Goal: Task Accomplishment & Management: Manage account settings

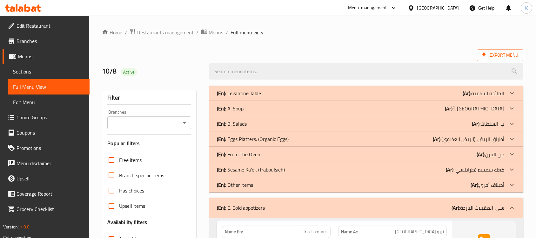
scroll to position [463, 0]
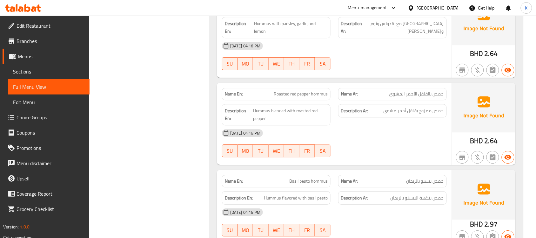
click at [316, 94] on span "Roasted red pepper hommus" at bounding box center [301, 94] width 54 height 7
copy span "Roasted red pepper hommus"
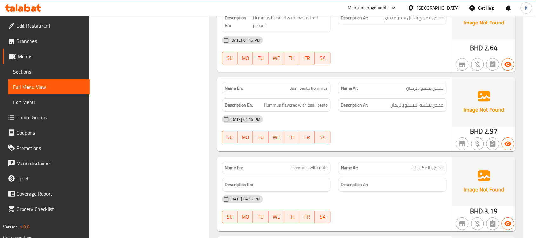
click at [298, 88] on span "Basil pesto hommus" at bounding box center [308, 88] width 38 height 7
copy span "Basil pesto hommus"
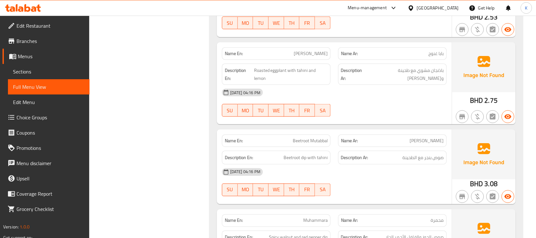
scroll to position [926, 0]
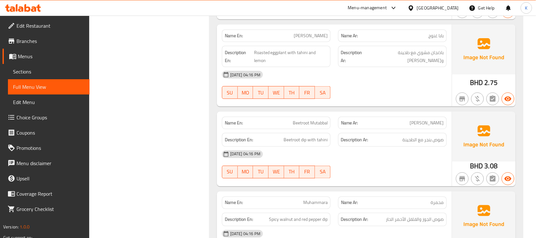
click at [313, 136] on div "Description En: Beetroot dip with tahini" at bounding box center [276, 140] width 109 height 14
click at [312, 128] on div "Name En: Beetroot Mutabbal" at bounding box center [276, 123] width 109 height 12
copy span "Beetroot Mutabbal"
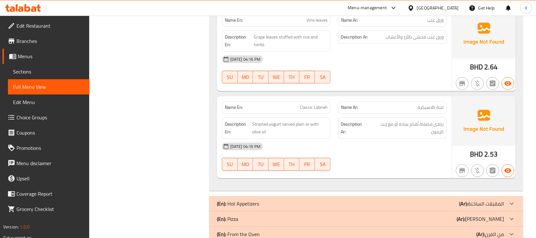
scroll to position [1204, 0]
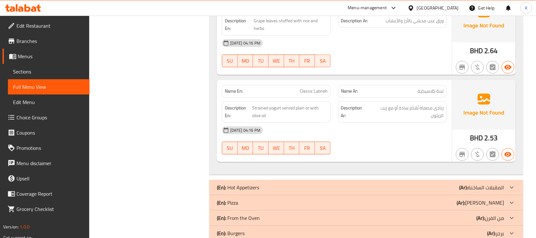
click at [307, 91] on span "Classic Labneh" at bounding box center [314, 91] width 28 height 7
copy span "Classic Labneh"
click at [296, 83] on div "Name En: Classic Labneh" at bounding box center [276, 91] width 116 height 20
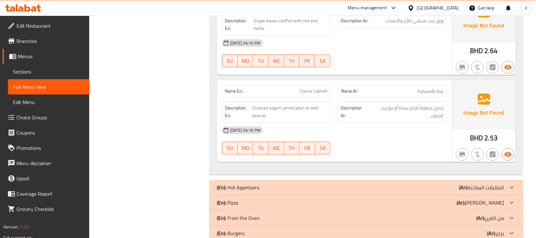
click at [296, 83] on div "Name En: Classic Labneh" at bounding box center [276, 91] width 116 height 20
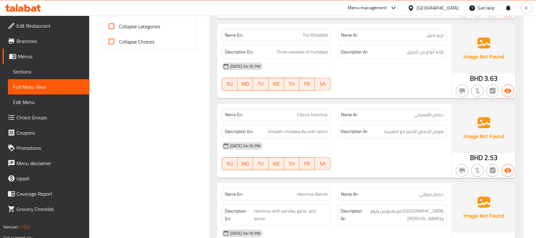
scroll to position [92, 0]
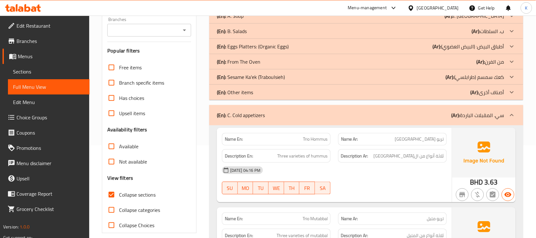
click at [278, 108] on div "(En): C. Cold appetizers (Ar): سي. المقبلات الباردة" at bounding box center [366, 115] width 314 height 20
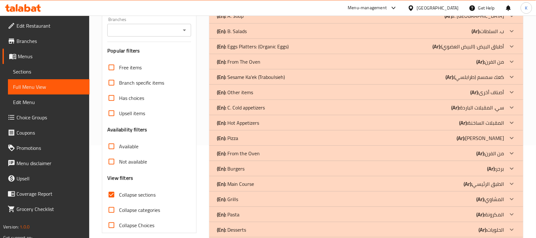
click at [259, 8] on div "(En): C. Cold appetizers (Ar): سي. المقبلات الباردة" at bounding box center [366, 0] width 314 height 15
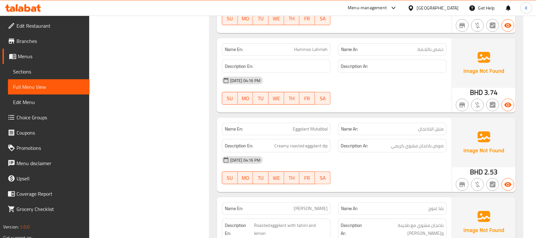
scroll to position [0, 0]
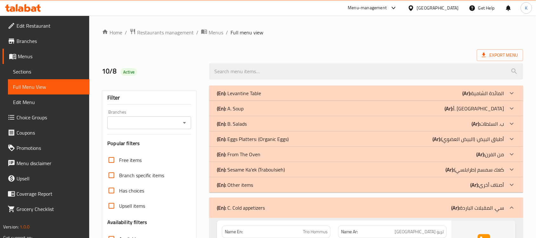
click at [272, 201] on div "(En): C. Cold appetizers (Ar): سي. المقبلات الباردة" at bounding box center [366, 207] width 314 height 20
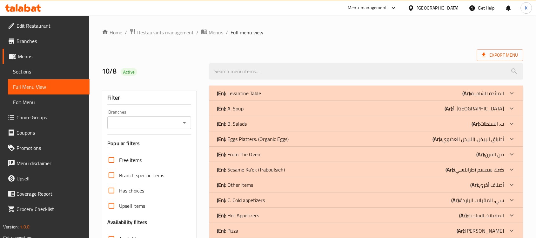
click at [247, 101] on div "(En): Hot Appetizers (Ar): المقبلات الساخنة" at bounding box center [366, 92] width 314 height 15
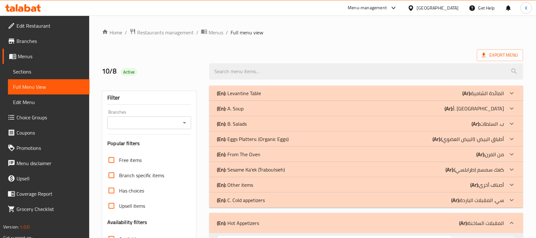
scroll to position [92, 0]
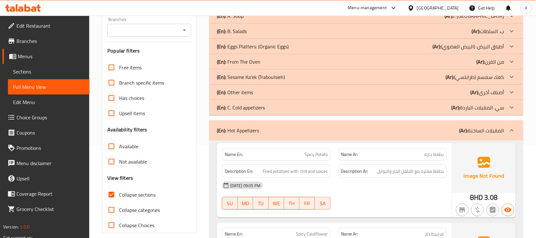
click at [321, 151] on span "Spicy Potato" at bounding box center [316, 154] width 23 height 7
copy span "Spicy Potato"
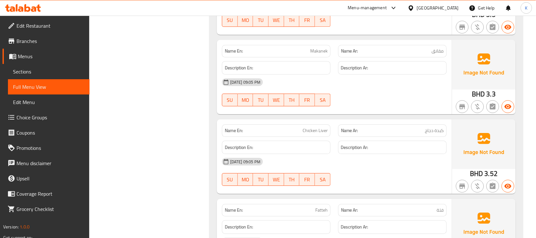
scroll to position [556, 0]
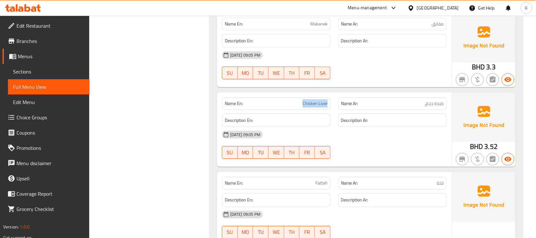
drag, startPoint x: 302, startPoint y: 102, endPoint x: 330, endPoint y: 97, distance: 28.3
click at [330, 98] on div "Name En: Chicken Liver" at bounding box center [276, 103] width 109 height 12
copy span "Chicken Liver"
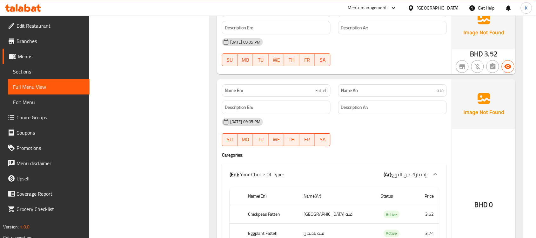
scroll to position [741, 0]
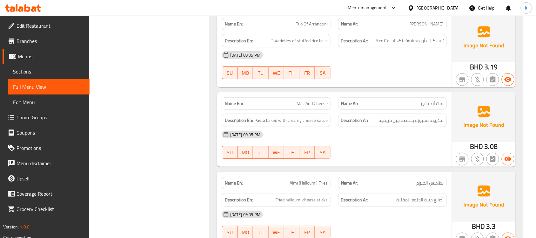
scroll to position [1574, 0]
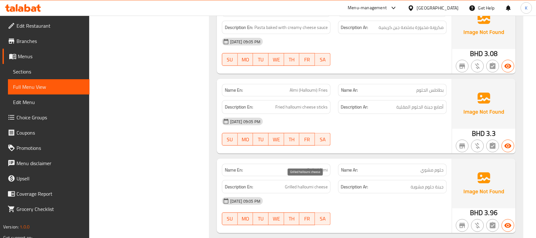
click at [302, 183] on span "Grilled halloumi cheese" at bounding box center [306, 187] width 43 height 8
copy span "Grilled halloumi cheese"
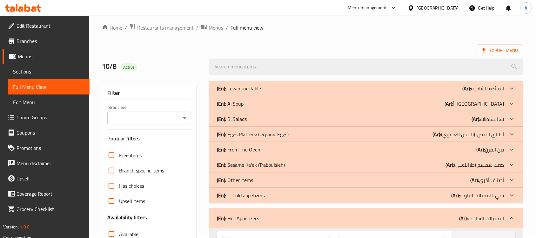
scroll to position [0, 0]
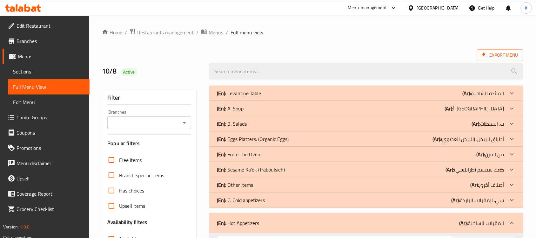
click at [279, 230] on div "(En): Hot Appetizers (Ar): المقبلات الساخنة" at bounding box center [366, 222] width 314 height 20
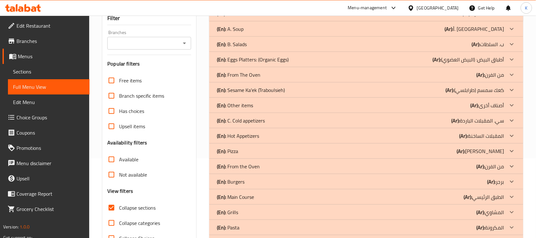
scroll to position [92, 0]
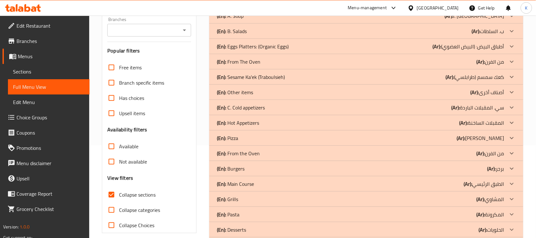
click at [35, 69] on span "Sections" at bounding box center [48, 72] width 71 height 8
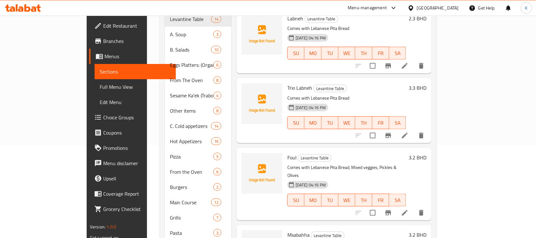
scroll to position [89, 0]
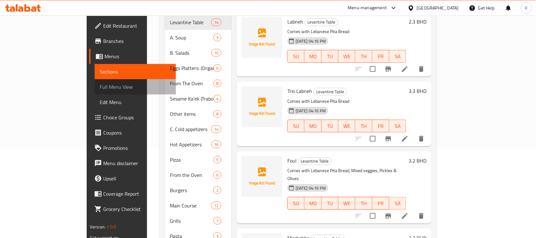
click at [100, 83] on span "Full Menu View" at bounding box center [135, 87] width 71 height 8
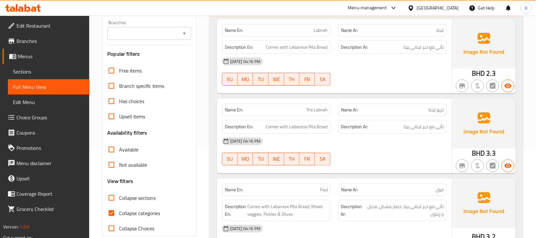
click at [133, 194] on span "Collapse sections" at bounding box center [137, 198] width 37 height 8
click at [119, 190] on input "Collapse sections" at bounding box center [111, 197] width 15 height 15
checkbox input "true"
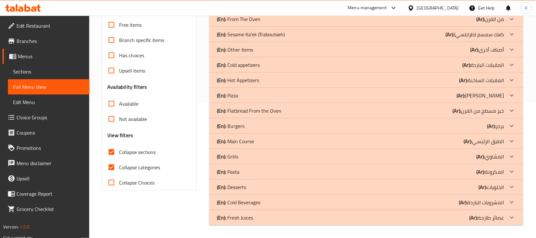
click at [135, 163] on span "Collapse categories" at bounding box center [139, 167] width 41 height 8
click at [119, 159] on input "Collapse categories" at bounding box center [111, 166] width 15 height 15
checkbox input "false"
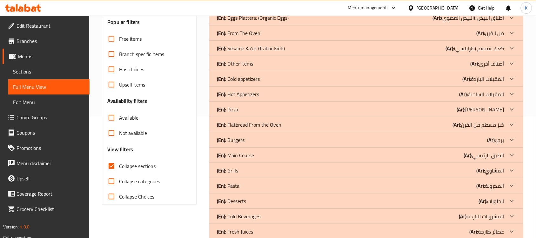
scroll to position [135, 0]
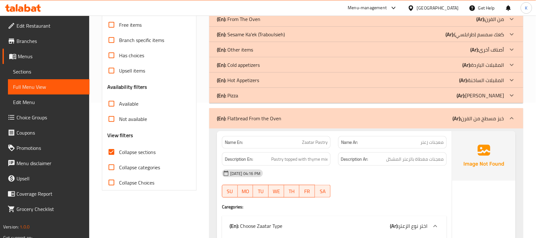
click at [296, 116] on div "(En): Flatbread From the Oven (Ar): خبز مسطح من الفرن" at bounding box center [360, 118] width 287 height 8
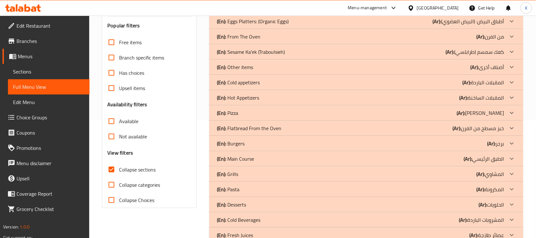
scroll to position [42, 0]
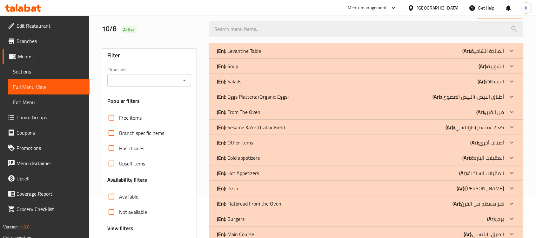
click at [232, 55] on p "(En): From The Oven" at bounding box center [239, 51] width 44 height 8
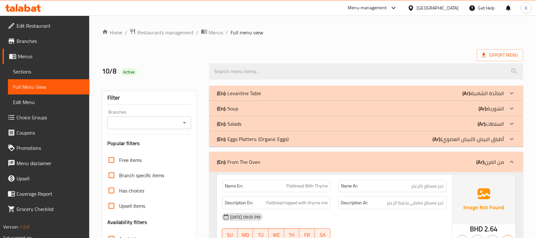
scroll to position [92, 0]
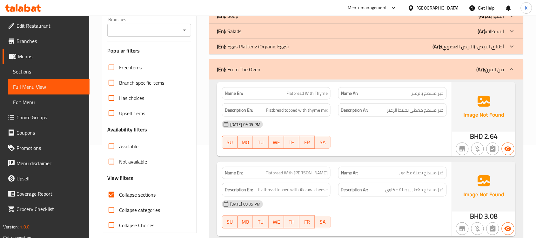
click at [277, 95] on p "Name En: Flatbread With Thyme" at bounding box center [276, 93] width 103 height 7
click at [278, 96] on p "Name En: Flatbread With Thyme" at bounding box center [276, 93] width 103 height 7
copy span "Flatbread With Thyme"
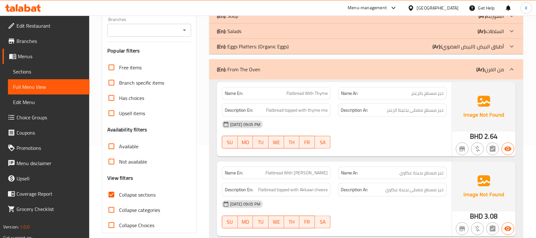
click at [417, 144] on div "[DATE] 09:05 PM SU MO TU WE TH FR SA" at bounding box center [334, 135] width 232 height 36
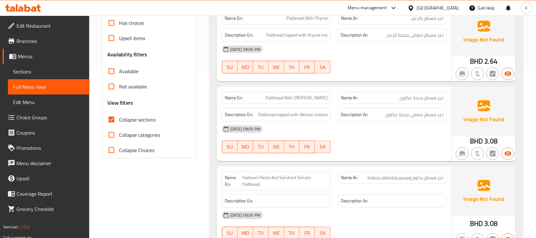
scroll to position [185, 0]
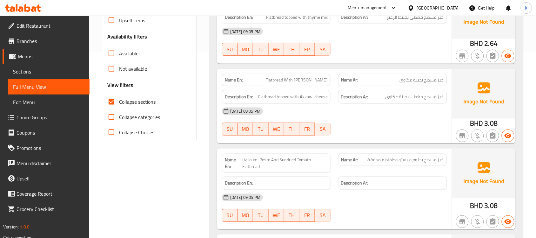
click at [317, 82] on span "Flatbread With [PERSON_NAME]" at bounding box center [296, 80] width 62 height 7
copy span "Flatbread With [PERSON_NAME]"
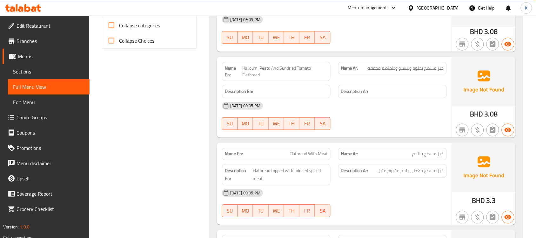
scroll to position [92, 0]
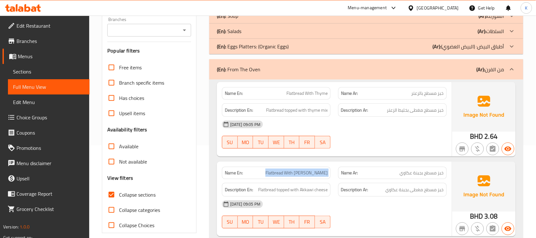
click at [299, 76] on div "(En): From The Oven (Ar): من الفرن" at bounding box center [366, 69] width 314 height 20
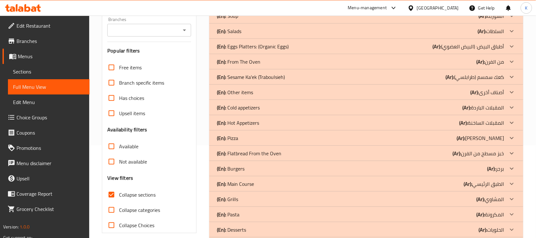
click at [252, 4] on div "(En): Pizza (Ar): بيتزا" at bounding box center [360, 1] width 287 height 8
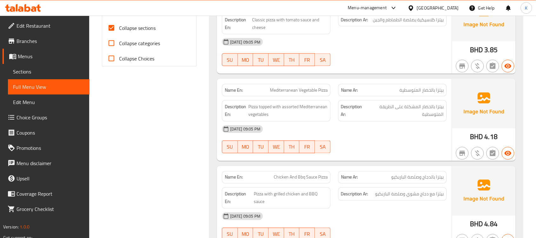
scroll to position [277, 0]
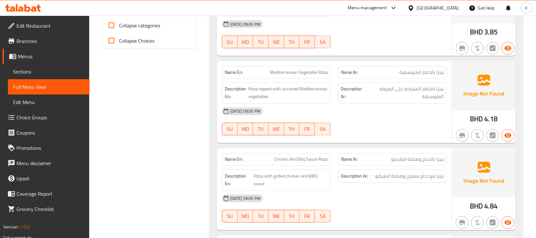
click at [308, 77] on div "Name En: Mediterranean Vegetable Pizza" at bounding box center [276, 72] width 109 height 12
click at [307, 77] on div "Name En: Mediterranean Vegetable Pizza" at bounding box center [276, 72] width 109 height 12
copy span "Mediterranean Vegetable Pizza"
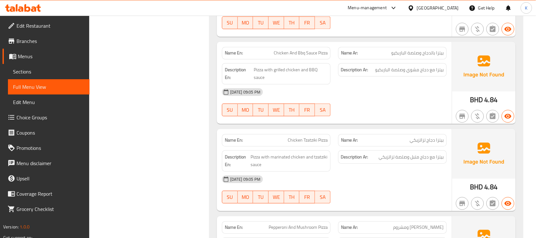
scroll to position [369, 0]
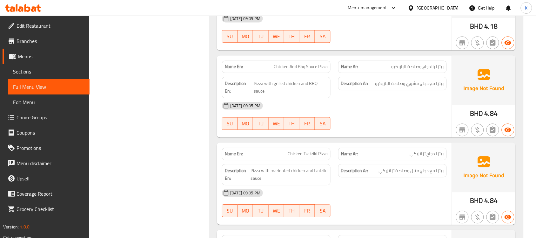
click at [298, 154] on span "Chicken Tzatziki Pizza" at bounding box center [308, 153] width 40 height 7
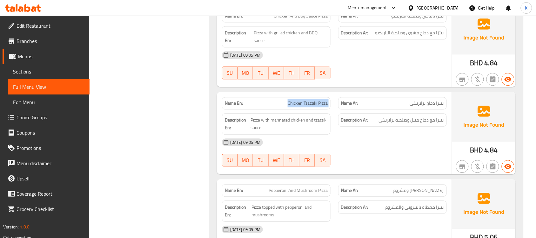
scroll to position [462, 0]
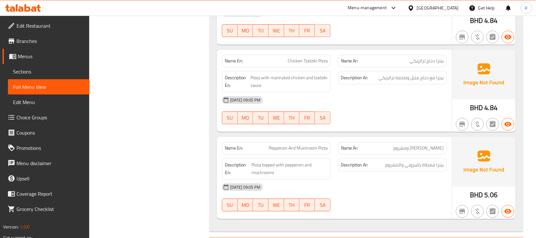
click at [314, 148] on span "Pepperoni And Mushroom Pizza" at bounding box center [298, 147] width 59 height 7
click at [313, 148] on span "Pepperoni And Mushroom Pizza" at bounding box center [298, 147] width 59 height 7
click at [317, 150] on span "Pepperoni And Mushroom Pizza" at bounding box center [298, 147] width 59 height 7
click at [301, 156] on div "Description En: Pizza topped with pepperoni and mushrooms" at bounding box center [276, 168] width 116 height 29
click at [298, 146] on span "Pepperoni And Mushroom Pizza" at bounding box center [298, 147] width 59 height 7
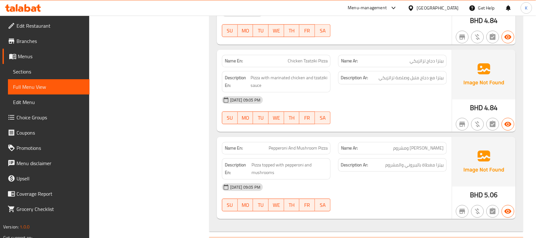
click at [298, 146] on span "Pepperoni And Mushroom Pizza" at bounding box center [298, 147] width 59 height 7
click at [298, 145] on span "Pepperoni And Mushroom Pizza" at bounding box center [298, 147] width 59 height 7
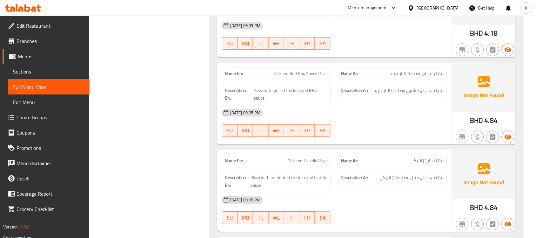
scroll to position [41, 0]
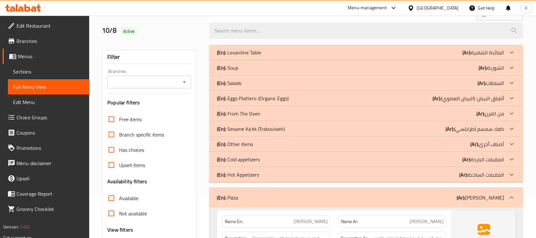
click at [246, 202] on div "(En): Pizza (Ar): بيتزا" at bounding box center [366, 197] width 314 height 20
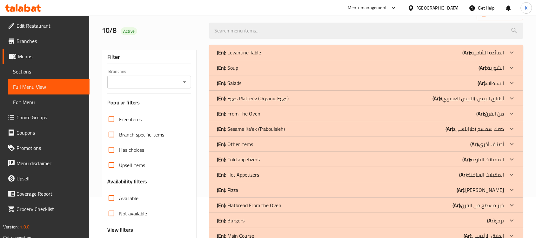
click at [259, 56] on div "(En): Burgers (Ar): برجر" at bounding box center [360, 53] width 287 height 8
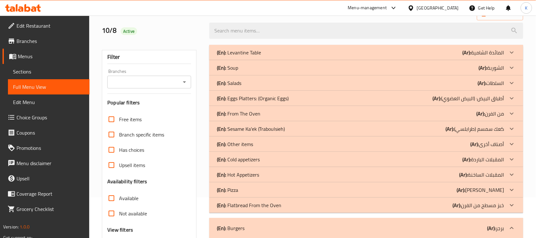
click at [261, 229] on div "(En): Burgers (Ar): برجر" at bounding box center [360, 228] width 287 height 8
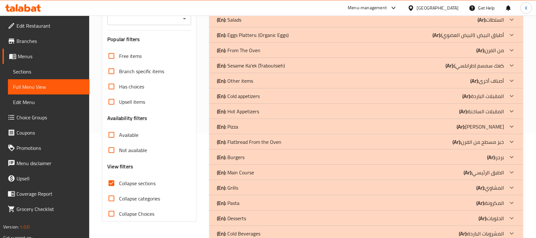
scroll to position [135, 0]
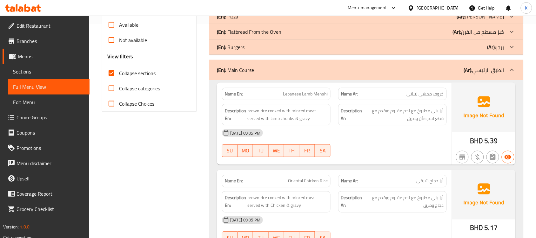
scroll to position [227, 0]
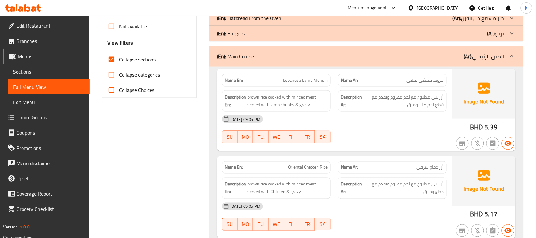
click at [309, 83] on span "Lebanese Lamb Mehshi" at bounding box center [305, 80] width 45 height 7
click at [310, 83] on span "Lebanese Lamb Mehshi" at bounding box center [305, 80] width 45 height 7
click at [294, 75] on div "Name En: Lebanese Lamb Mehshi" at bounding box center [276, 80] width 109 height 12
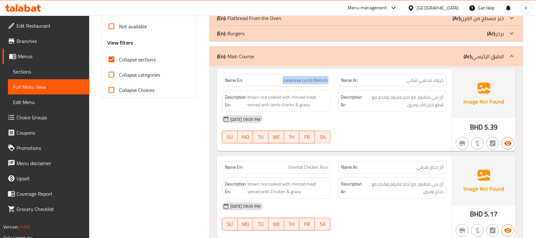
click at [294, 75] on div "Name En: Lebanese Lamb Mehshi" at bounding box center [276, 80] width 109 height 12
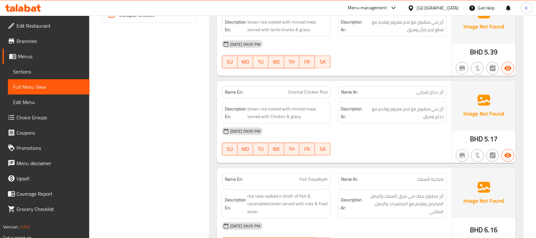
scroll to position [320, 0]
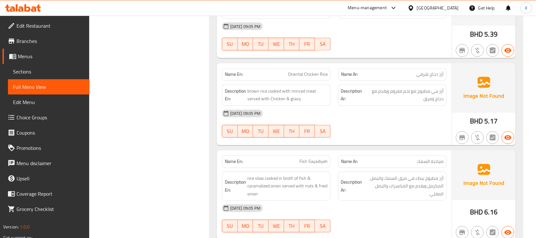
click at [358, 107] on div "[DATE] 09:05 PM" at bounding box center [334, 113] width 232 height 15
click at [305, 73] on span "Oriental Chicken Rice" at bounding box center [308, 74] width 40 height 7
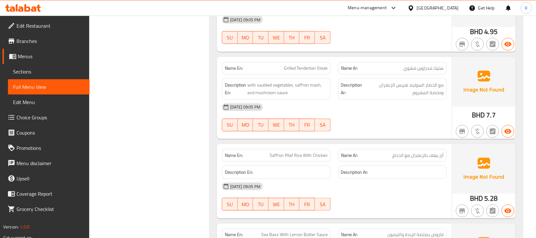
scroll to position [876, 0]
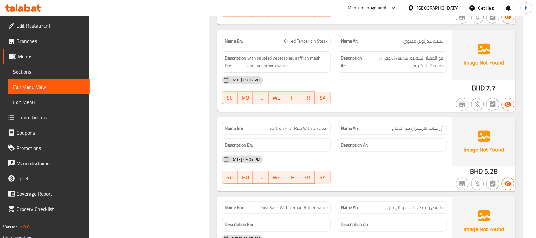
click at [305, 131] on span "Saffron Pilaf Rice With Chicken" at bounding box center [299, 128] width 58 height 7
click at [304, 131] on span "Saffron Pilaf Rice With Chicken" at bounding box center [299, 128] width 58 height 7
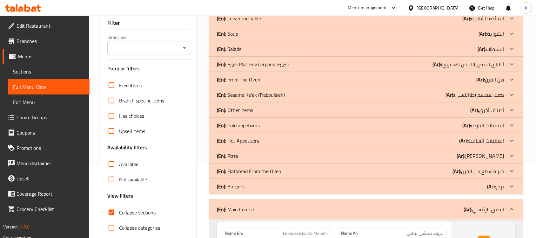
scroll to position [92, 0]
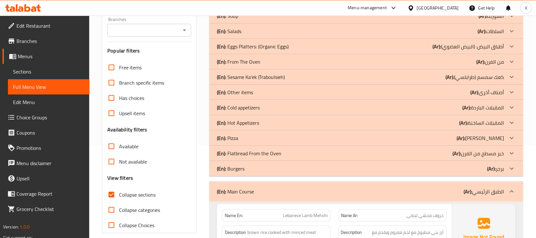
click at [252, 188] on p "(En): Main Course" at bounding box center [235, 191] width 37 height 8
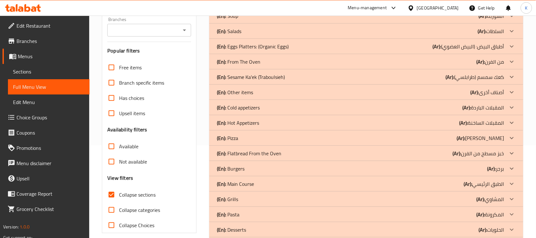
click at [135, 194] on span "Collapse sections" at bounding box center [137, 195] width 37 height 8
click at [119, 194] on input "Collapse sections" at bounding box center [111, 194] width 15 height 15
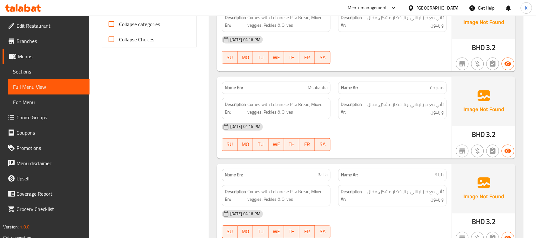
scroll to position [0, 0]
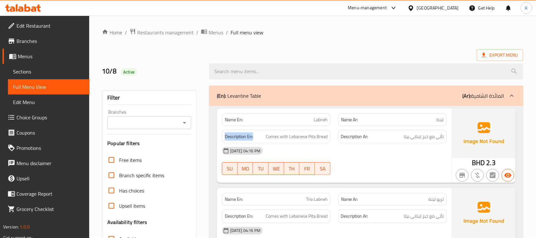
drag, startPoint x: 253, startPoint y: 137, endPoint x: 221, endPoint y: 134, distance: 31.6
click at [221, 134] on div "Description En: Comes with Lebanese Pita Bread" at bounding box center [276, 136] width 116 height 21
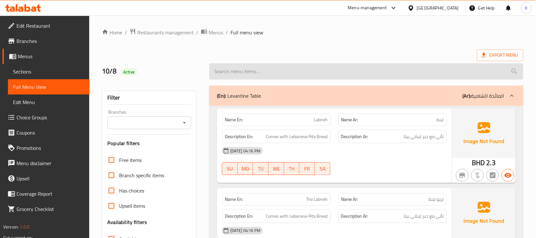
scroll to position [185, 0]
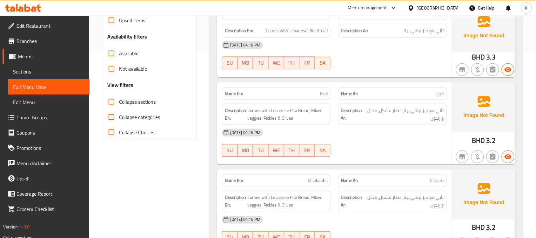
click at [130, 102] on span "Collapse sections" at bounding box center [137, 102] width 37 height 8
click at [119, 102] on input "Collapse sections" at bounding box center [111, 101] width 15 height 15
checkbox input "true"
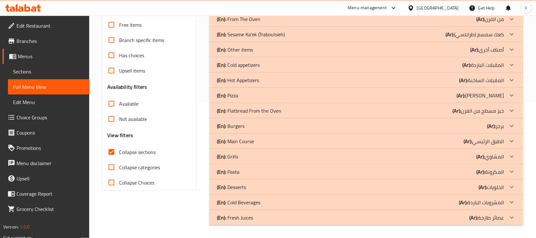
scroll to position [135, 0]
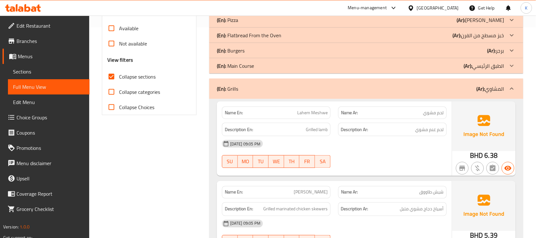
scroll to position [227, 0]
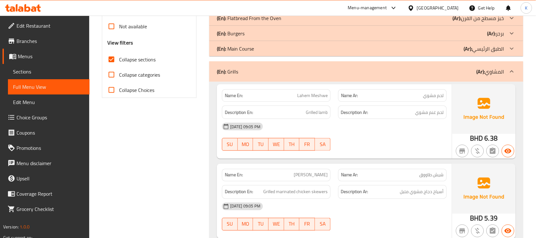
click at [279, 123] on div "[DATE] 09:05 PM" at bounding box center [334, 126] width 232 height 15
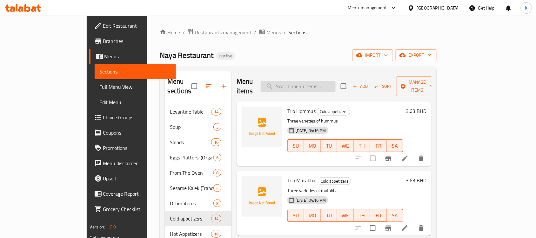
click at [331, 81] on input "search" at bounding box center [298, 86] width 75 height 11
paste input "Roasted red pepper hommus"
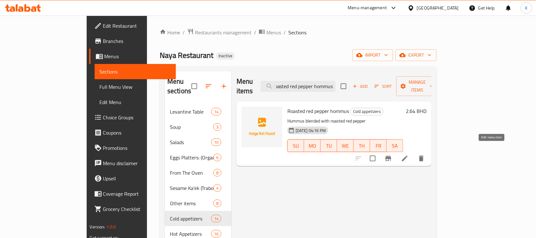
type input "Roasted red pepper hommus"
click at [409, 154] on icon at bounding box center [405, 158] width 8 height 8
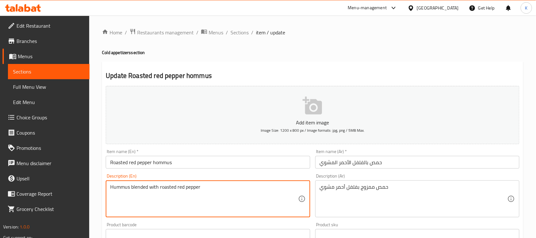
click at [124, 189] on textarea "Hummus blended with roasted red pepper" at bounding box center [204, 199] width 188 height 30
click at [167, 161] on input "Roasted red pepper hommus" at bounding box center [208, 162] width 204 height 13
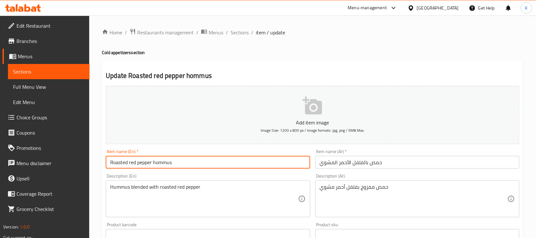
click at [167, 161] on input "Roasted red pepper hommus" at bounding box center [208, 162] width 204 height 13
paste input "Hummus"
type input "Roasted red pepper Hummus"
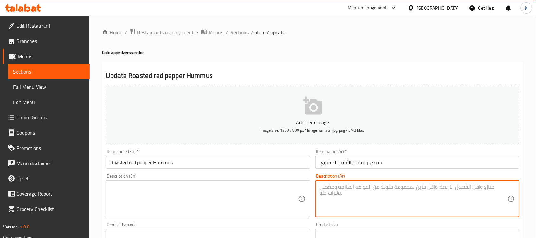
click at [258, 165] on input "Roasted red pepper Hummus" at bounding box center [208, 162] width 204 height 13
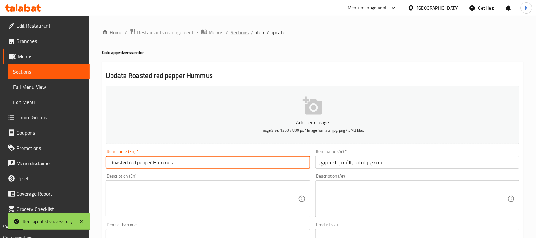
click at [245, 30] on span "Sections" at bounding box center [240, 33] width 18 height 8
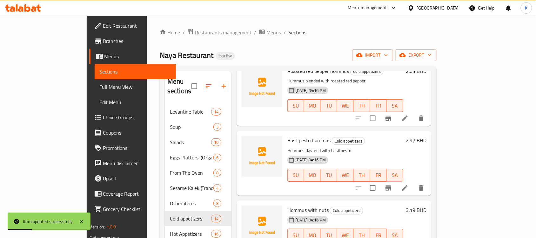
scroll to position [310, 0]
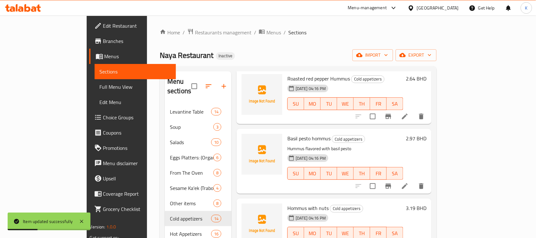
click at [409, 182] on icon at bounding box center [405, 186] width 8 height 8
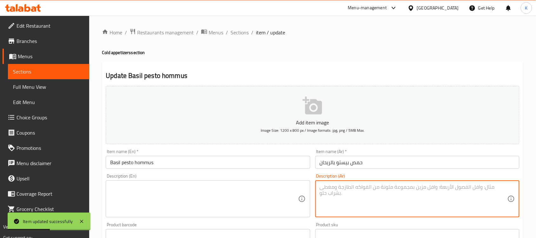
click at [212, 158] on input "Basil pesto hommus" at bounding box center [208, 162] width 204 height 13
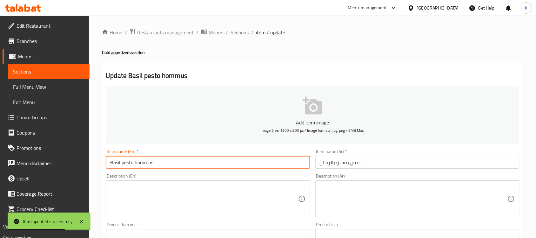
click at [146, 164] on input "Basil pesto hommus" at bounding box center [208, 162] width 204 height 13
type input "Basil pesto Hummus"
click at [244, 40] on div "Home / Restaurants management / Menus / Sections / item / update Cold appetizer…" at bounding box center [312, 232] width 421 height 408
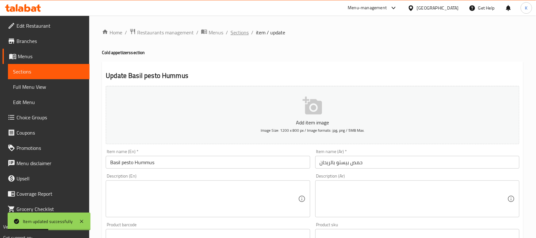
click at [242, 34] on span "Sections" at bounding box center [240, 33] width 18 height 8
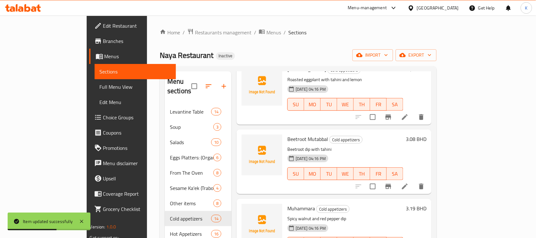
scroll to position [628, 0]
click at [409, 183] on icon at bounding box center [405, 187] width 8 height 8
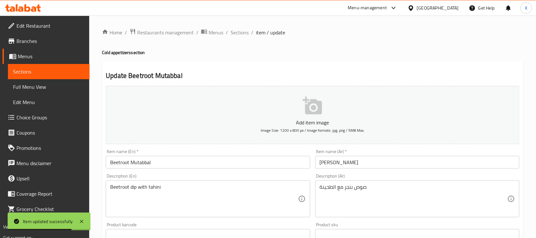
click at [326, 170] on div "Item name (Ar)   * متبل بنجر Item name (Ar) *" at bounding box center [417, 158] width 209 height 24
click at [321, 164] on input "[PERSON_NAME]" at bounding box center [417, 162] width 204 height 13
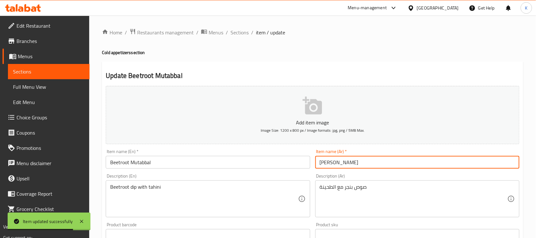
click at [321, 164] on input "[PERSON_NAME]" at bounding box center [417, 162] width 204 height 13
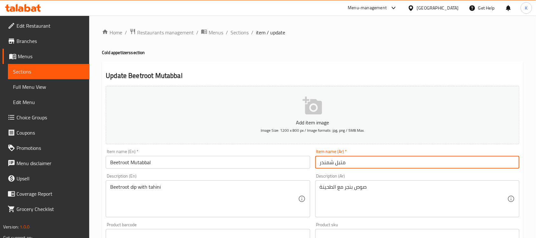
click at [321, 164] on input "متبل شمندر" at bounding box center [417, 162] width 204 height 13
type input "متبل شمندر"
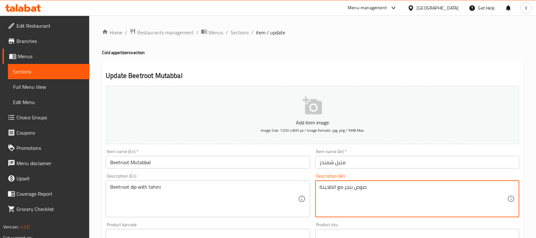
click at [350, 190] on textarea "صوص بنجر مع الطحينة" at bounding box center [414, 199] width 188 height 30
paste textarea "مندر"
type textarea "صوص شمندر مع الطحينة"
click at [250, 164] on input "Beetroot Mutabbal" at bounding box center [208, 162] width 204 height 13
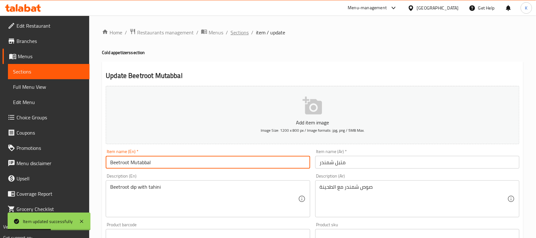
click at [244, 34] on span "Sections" at bounding box center [240, 33] width 18 height 8
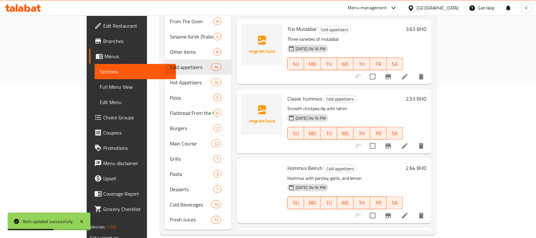
scroll to position [649, 0]
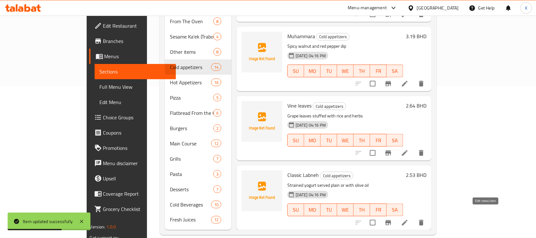
click at [409, 218] on icon at bounding box center [405, 222] width 8 height 8
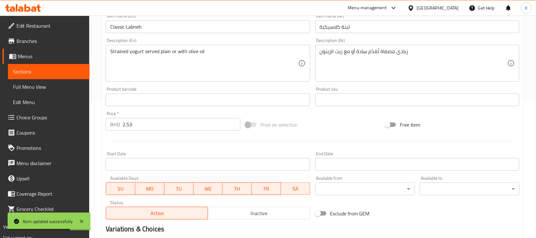
scroll to position [117, 0]
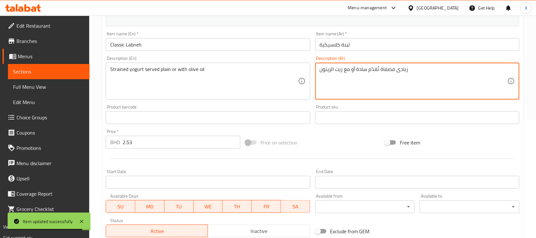
drag, startPoint x: 385, startPoint y: 71, endPoint x: 380, endPoint y: 71, distance: 4.8
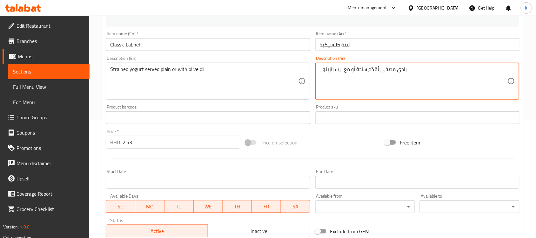
click at [377, 70] on textarea "زبادى مصفى تُقدّم سادة أو مع زيت الزيتون" at bounding box center [414, 81] width 188 height 30
click at [377, 72] on textarea "زبادى مصفى تُقدّم سادة أو مع زيت الزيتون" at bounding box center [414, 81] width 188 height 30
type textarea "زبادى مصفى يقدّم سادة أو مع زيت الزيتون"
click at [296, 52] on div "Item name (En)   * Classic Labneh Item name (En) *" at bounding box center [207, 41] width 209 height 24
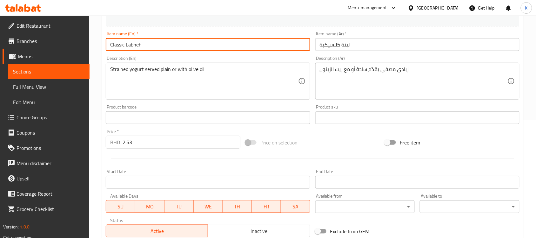
click at [295, 48] on input "Classic Labneh" at bounding box center [208, 44] width 204 height 13
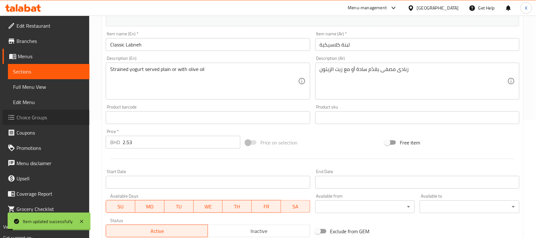
click at [56, 121] on span "Choice Groups" at bounding box center [51, 117] width 68 height 8
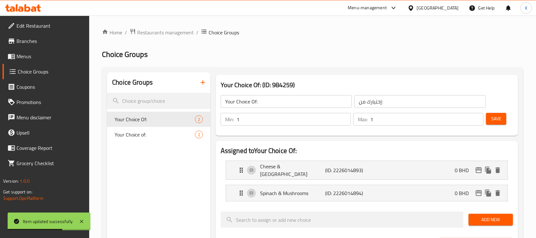
click at [207, 84] on button "button" at bounding box center [202, 82] width 15 height 15
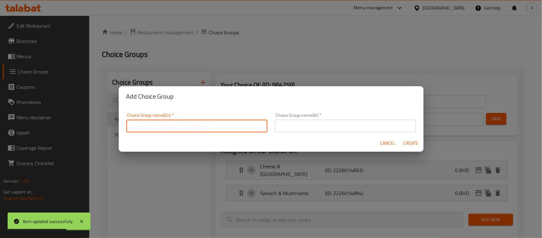
drag, startPoint x: 221, startPoint y: 119, endPoint x: 228, endPoint y: 127, distance: 10.1
click at [221, 119] on input "text" at bounding box center [196, 125] width 141 height 13
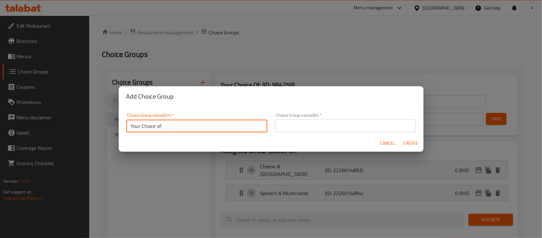
click at [310, 122] on input "text" at bounding box center [345, 125] width 141 height 13
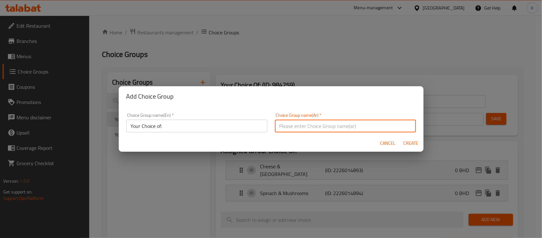
click at [208, 127] on input "Your Choice of:" at bounding box center [196, 125] width 141 height 13
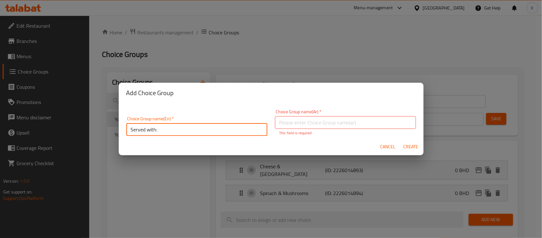
type input "Served with:"
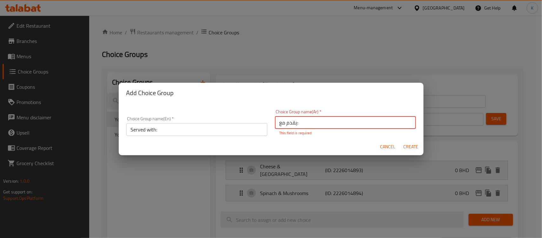
type input "يقدم مع:"
click at [412, 148] on button "Create" at bounding box center [411, 147] width 20 height 12
type input "Served with:"
type input "يقدم مع:"
type input "0"
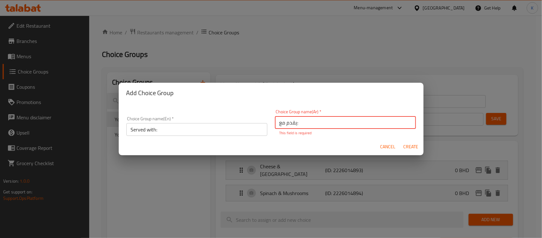
type input "0"
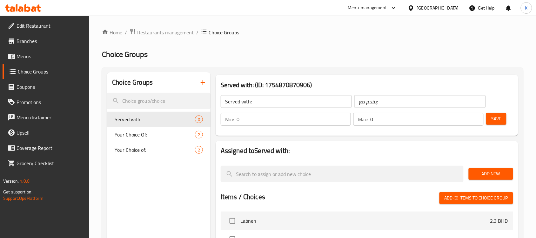
drag, startPoint x: 257, startPoint y: 119, endPoint x: 208, endPoint y: 119, distance: 49.2
click at [211, 119] on div "Served with: (ID: 1754870870906) Served with: ​ يقدم مع: ​ Min: 0 ​ Max: 0 ​ Sa…" at bounding box center [366, 237] width 310 height 331
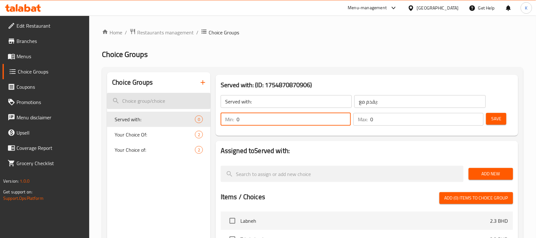
drag, startPoint x: 260, startPoint y: 104, endPoint x: 175, endPoint y: 104, distance: 85.4
click at [182, 104] on div "Choice Groups Served with: 0 Your Choice Of: 2 Your Choice of: 2 Served with: (…" at bounding box center [314, 237] width 414 height 331
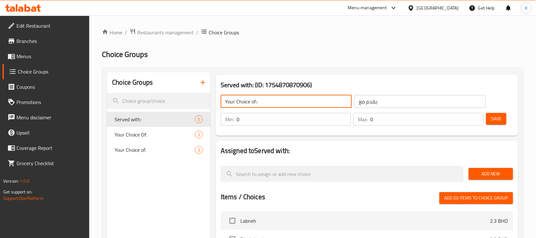
type input "Your Choice of::"
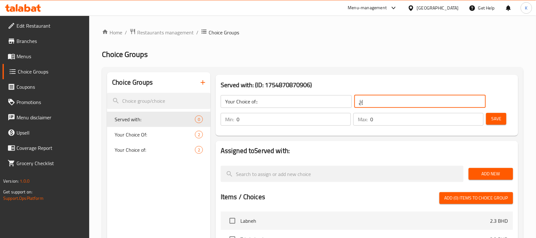
type input "إختيارك من :"
drag, startPoint x: 284, startPoint y: 123, endPoint x: 204, endPoint y: 123, distance: 80.0
click at [213, 123] on div "Served with: (ID: 1754870870906) Your Choice of:: ​ إختيارك من : ​ Min: 0 ​ Max…" at bounding box center [367, 105] width 308 height 66
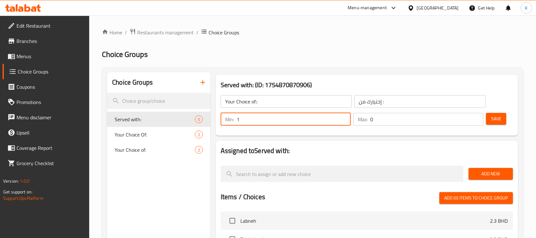
type input "1"
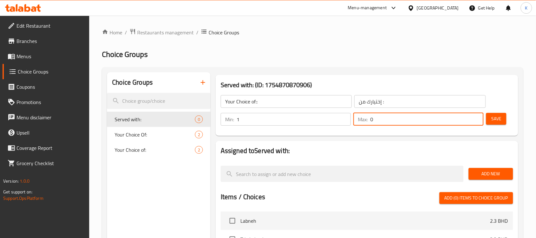
drag, startPoint x: 387, startPoint y: 118, endPoint x: 351, endPoint y: 120, distance: 35.6
click at [351, 120] on div "Min: 1 ​ Max: 0 ​" at bounding box center [352, 119] width 268 height 18
type input "1"
click at [417, 129] on div "Min: 1 ​ Max: 1 ​ Save" at bounding box center [366, 119] width 298 height 20
click at [443, 135] on div "Served with: (ID: 1754870870906) Your Choice of:: ​ إختيارك من : ​ Min: 1 ​ Max…" at bounding box center [367, 105] width 303 height 61
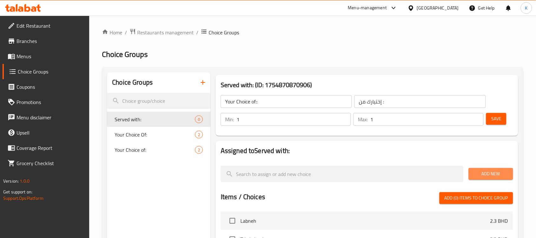
click at [486, 170] on span "Add New" at bounding box center [491, 174] width 34 height 8
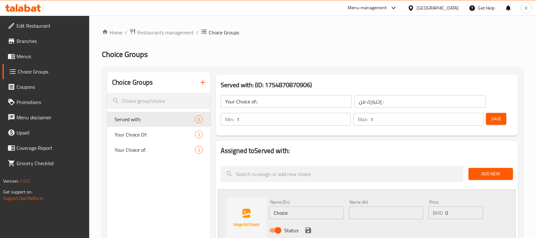
click at [323, 208] on input "Choice" at bounding box center [306, 212] width 75 height 13
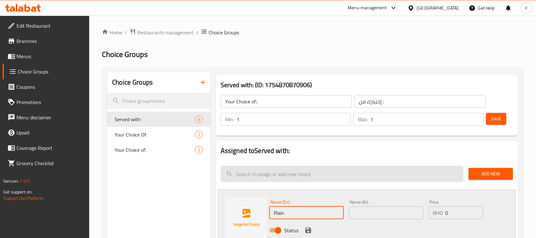
type input "Plain"
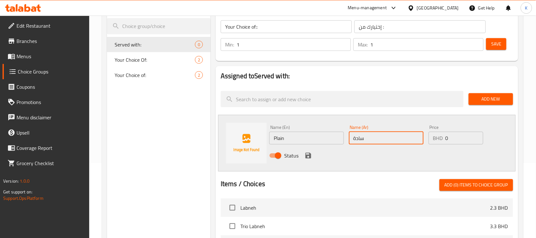
scroll to position [92, 0]
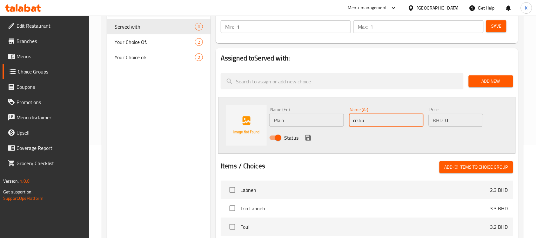
type input "سادة"
click at [316, 142] on div "Status" at bounding box center [386, 137] width 239 height 17
click at [307, 138] on icon "save" at bounding box center [309, 138] width 8 height 8
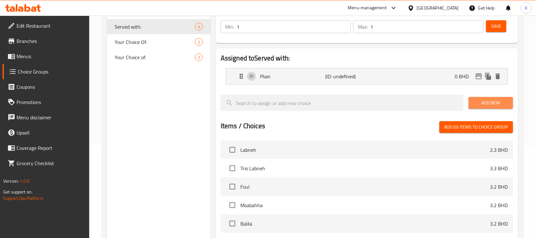
click at [486, 99] on span "Add New" at bounding box center [491, 103] width 34 height 8
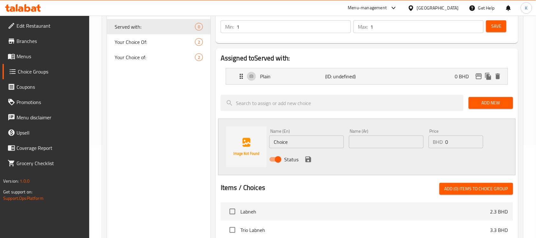
click at [303, 142] on input "Choice" at bounding box center [306, 141] width 75 height 13
type input "Olive Oil"
type input "[PERSON_NAME]"
drag, startPoint x: 306, startPoint y: 159, endPoint x: 324, endPoint y: 152, distance: 18.8
click at [306, 159] on icon "save" at bounding box center [308, 159] width 6 height 6
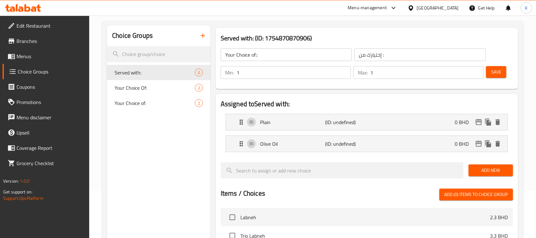
scroll to position [0, 0]
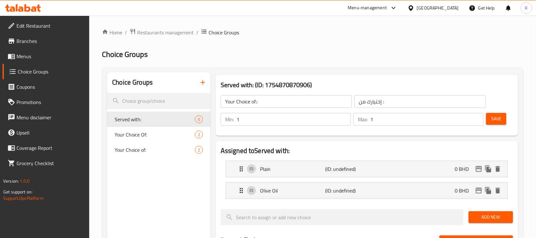
click at [492, 119] on span "Save" at bounding box center [496, 119] width 10 height 8
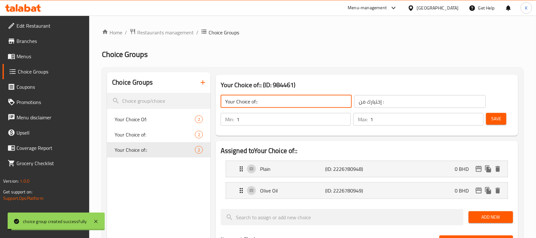
click at [292, 101] on input "Your Choice of::" at bounding box center [286, 101] width 131 height 13
type input "Your Choice of:"
click at [500, 116] on span "Save" at bounding box center [496, 119] width 10 height 8
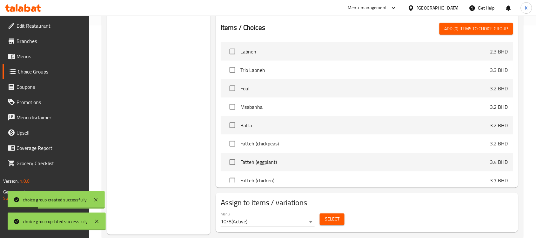
scroll to position [227, 0]
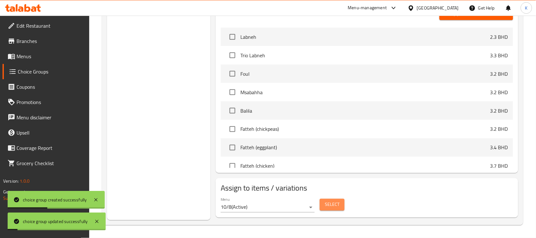
click at [331, 201] on span "Select" at bounding box center [332, 204] width 15 height 8
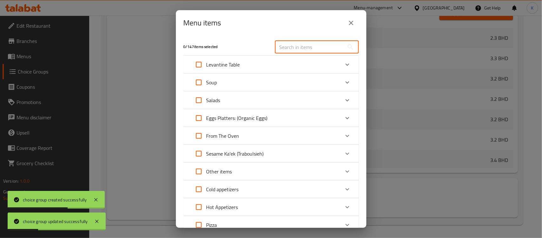
click at [292, 44] on input "text" at bounding box center [309, 47] width 69 height 13
paste input "Classic Labneh"
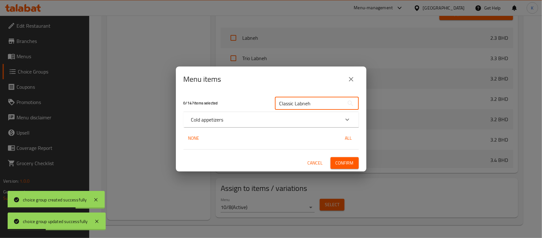
type input "Classic Labneh"
click at [178, 107] on div "0 / 147 items selected Classic Labneh ​ Cold appetizers Classic Labneh 2.53 BHD…" at bounding box center [271, 131] width 191 height 79
click at [198, 118] on p "Cold appetizers" at bounding box center [207, 120] width 32 height 8
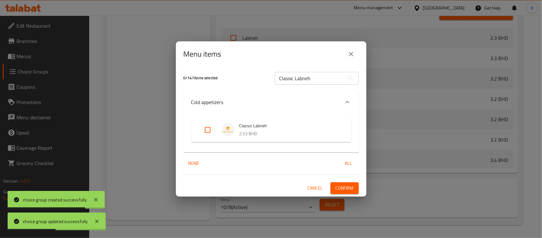
drag, startPoint x: 213, startPoint y: 133, endPoint x: 224, endPoint y: 142, distance: 14.5
click at [212, 133] on input "Expand" at bounding box center [207, 129] width 15 height 15
checkbox input "true"
click at [350, 189] on span "Confirm" at bounding box center [345, 188] width 18 height 8
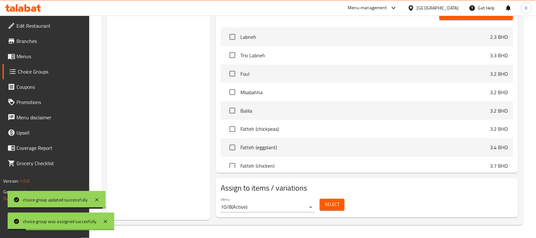
click at [38, 105] on span "Promotions" at bounding box center [51, 102] width 68 height 8
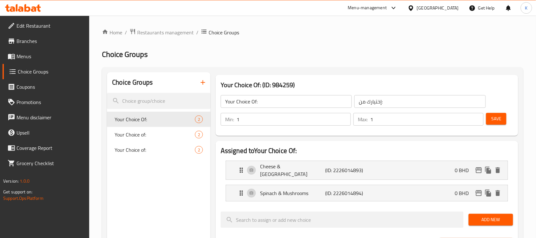
click at [33, 57] on span "Menus" at bounding box center [51, 56] width 68 height 8
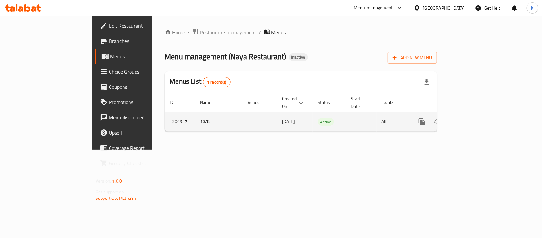
click at [480, 121] on td "enhanced table" at bounding box center [444, 121] width 71 height 19
click at [475, 118] on link "enhanced table" at bounding box center [467, 121] width 15 height 15
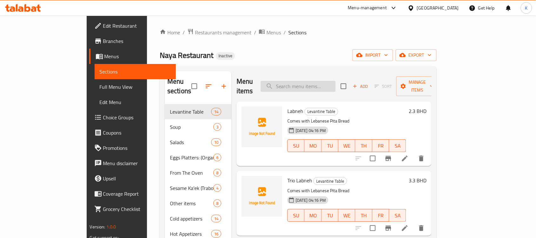
click at [321, 84] on input "search" at bounding box center [298, 86] width 75 height 11
paste input "Classic Labneh"
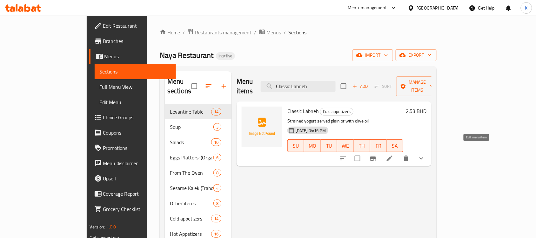
type input "Classic Labneh"
click at [393, 154] on icon at bounding box center [390, 158] width 8 height 8
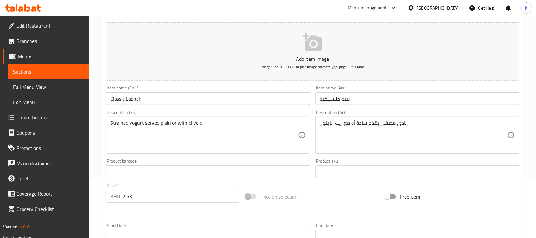
scroll to position [217, 0]
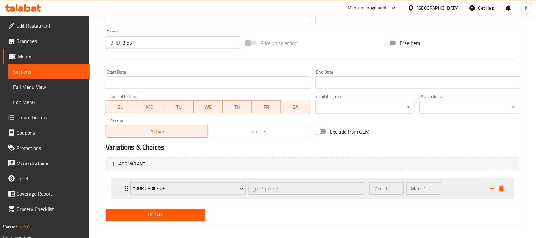
click at [124, 189] on icon "Expand" at bounding box center [127, 188] width 8 height 8
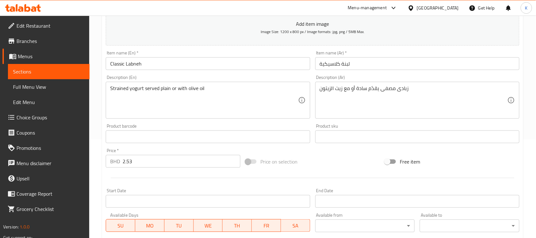
scroll to position [0, 0]
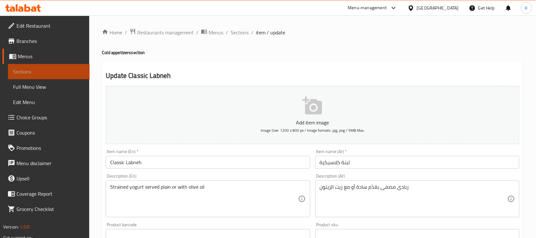
click at [25, 70] on span "Sections" at bounding box center [48, 72] width 71 height 8
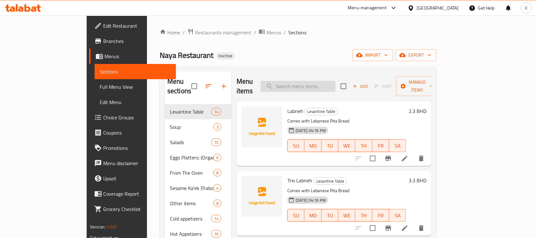
click at [315, 81] on input "search" at bounding box center [298, 86] width 75 height 11
paste input "Chicken Liver"
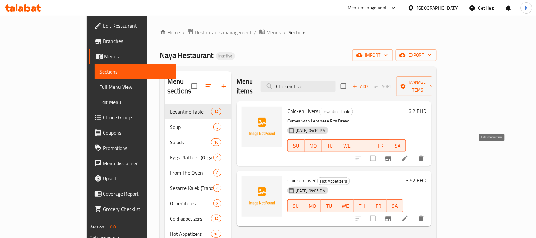
type input "Chicken Liver"
click at [409, 154] on icon at bounding box center [405, 158] width 8 height 8
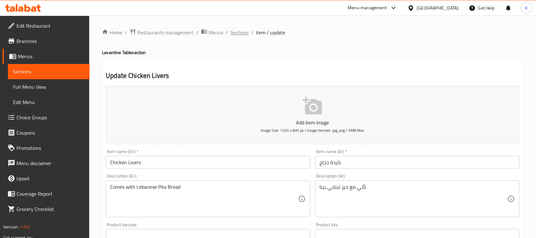
click at [237, 30] on span "Sections" at bounding box center [240, 33] width 18 height 8
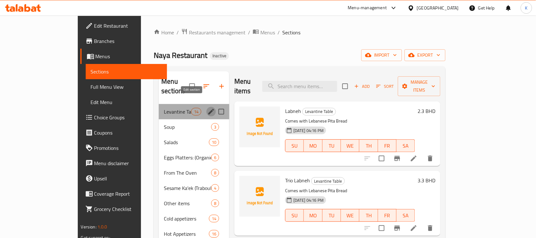
click at [207, 108] on icon "edit" at bounding box center [211, 112] width 8 height 8
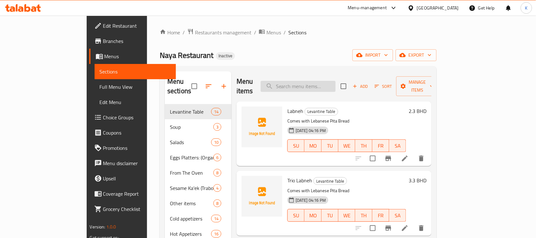
click at [323, 86] on input "search" at bounding box center [298, 86] width 75 height 11
paste input "Chicken Liver"
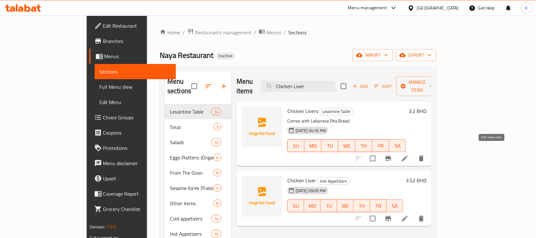
type input "Chicken Liver"
click at [409, 154] on icon at bounding box center [405, 158] width 8 height 8
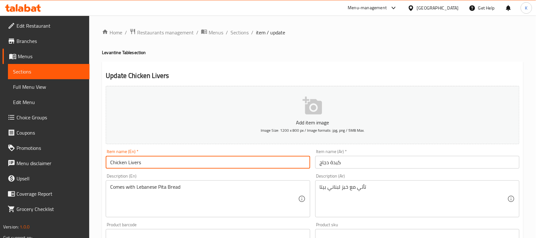
click at [184, 164] on input "Chicken Livers" at bounding box center [208, 162] width 204 height 13
type input "Levantine Chicken Livers"
drag, startPoint x: 392, startPoint y: 149, endPoint x: 394, endPoint y: 159, distance: 9.9
click at [392, 150] on div "Item name (Ar)   * كبدة دجاج Item name (Ar) *" at bounding box center [417, 158] width 204 height 19
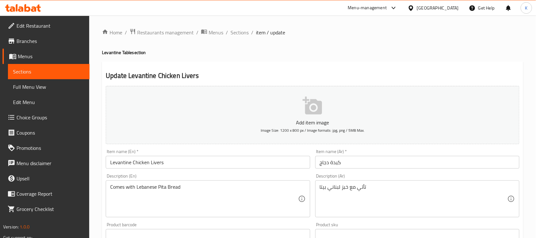
click at [395, 159] on input "كبدة دجاج" at bounding box center [417, 162] width 204 height 13
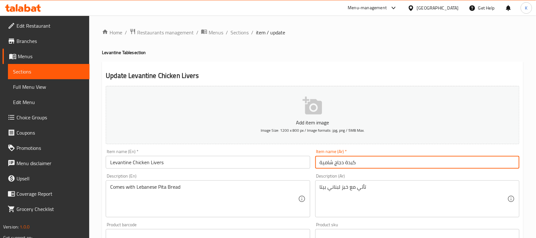
type input "كبدة دجاج شامية"
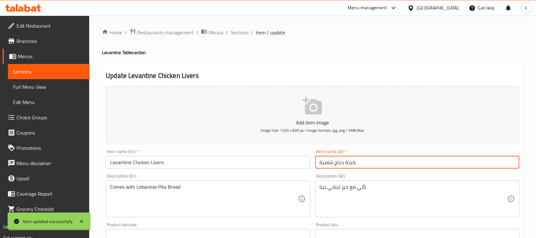
click at [199, 160] on input "Levantine Chicken Livers" at bounding box center [208, 162] width 204 height 13
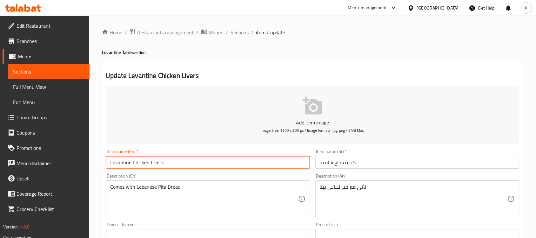
click at [239, 36] on span "Sections" at bounding box center [240, 33] width 18 height 8
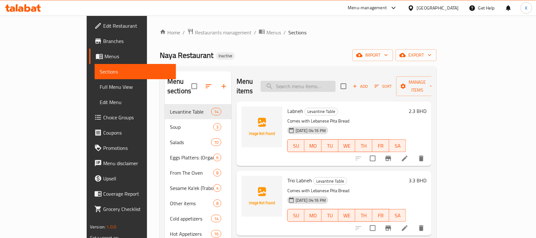
click at [305, 84] on input "search" at bounding box center [298, 86] width 75 height 11
type input "fatt"
click at [409, 154] on icon at bounding box center [405, 158] width 8 height 8
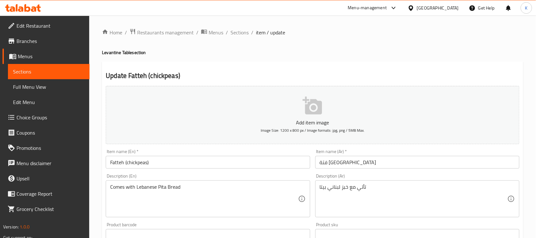
click at [110, 163] on input "Fatteh (chickpeas)" at bounding box center [208, 162] width 204 height 13
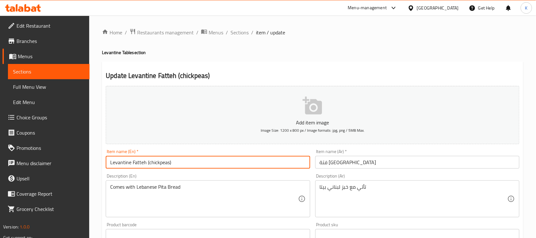
type input "Levantine Fatteh (chickpeas)"
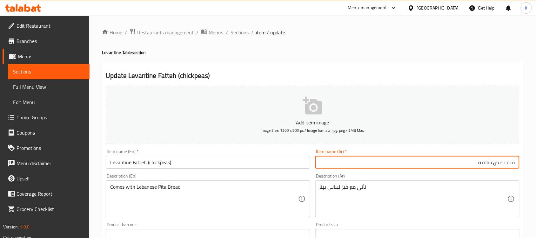
type input "فتة حمص شامية"
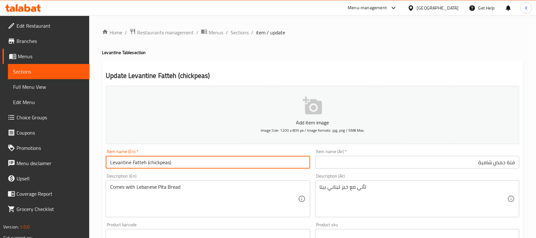
drag, startPoint x: 132, startPoint y: 164, endPoint x: 47, endPoint y: 158, distance: 85.6
click at [47, 158] on div "Edit Restaurant Branches Menus Sections Full Menu View Edit Menu Choice Groups …" at bounding box center [268, 232] width 536 height 433
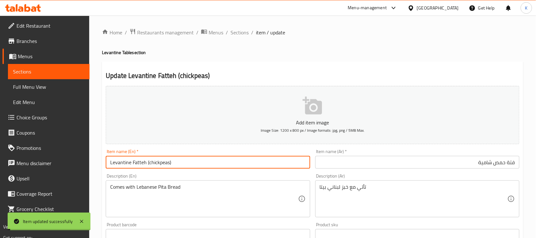
click at [238, 33] on span "Sections" at bounding box center [240, 33] width 18 height 8
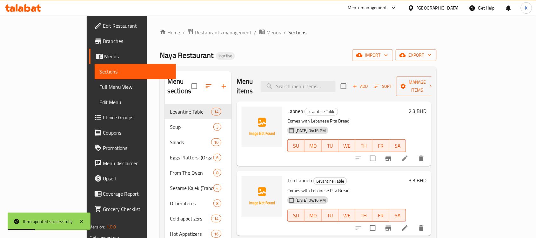
click at [334, 87] on div "Menu items Add Sort Manage items" at bounding box center [334, 86] width 195 height 30
click at [330, 81] on input "search" at bounding box center [298, 86] width 75 height 11
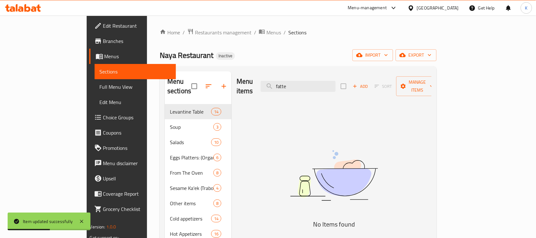
type input "fatteh"
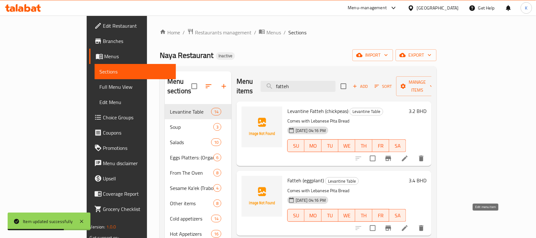
click at [409, 224] on icon at bounding box center [405, 228] width 8 height 8
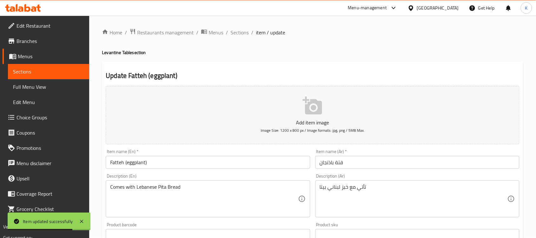
click at [111, 166] on input "Fatteh (eggplant)" at bounding box center [208, 162] width 204 height 13
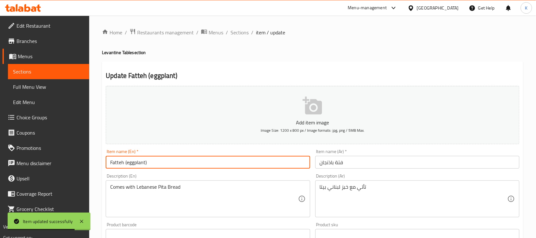
paste input "Levantine"
type input "Levantine Fatteh (eggplant)"
click at [386, 164] on input "فتة باذنجان" at bounding box center [417, 162] width 204 height 13
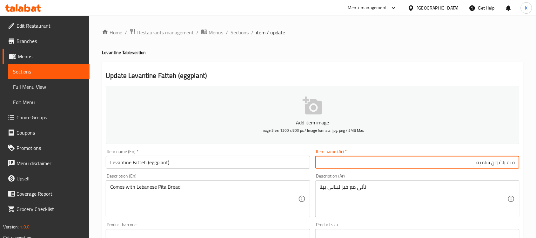
type input "فتة باذنجان شامية"
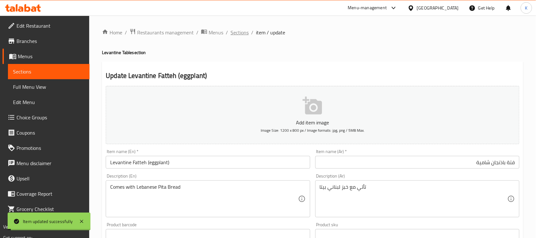
click at [242, 35] on span "Sections" at bounding box center [240, 33] width 18 height 8
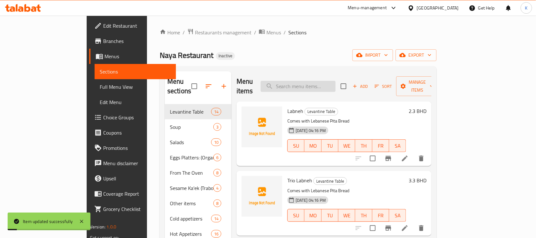
click at [307, 85] on input "search" at bounding box center [298, 86] width 75 height 11
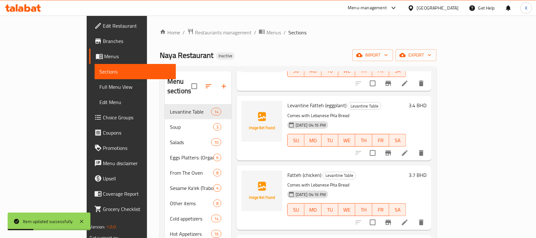
scroll to position [92, 0]
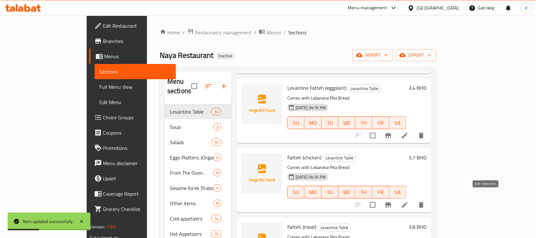
type input "fatt"
click at [408, 202] on icon at bounding box center [405, 205] width 6 height 6
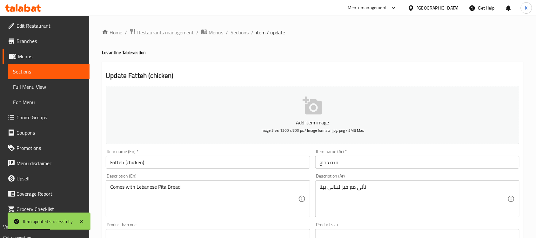
click at [111, 164] on input "Fatteh (chicken)" at bounding box center [208, 162] width 204 height 13
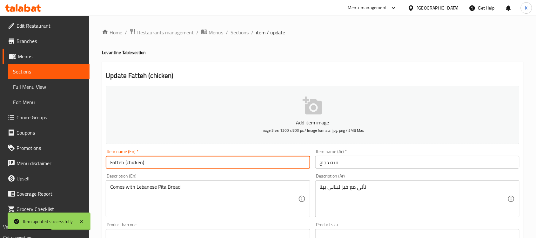
paste input "Levantine"
type input "Levantine Fatteh (chicken)"
click at [370, 164] on input "فتة دجاج" at bounding box center [417, 162] width 204 height 13
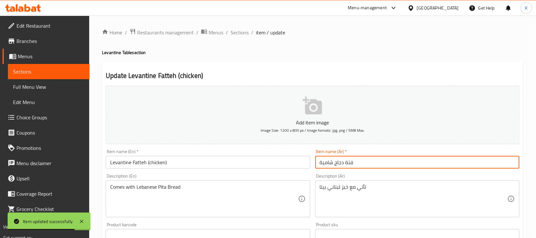
type input "فتة دجاج شامية"
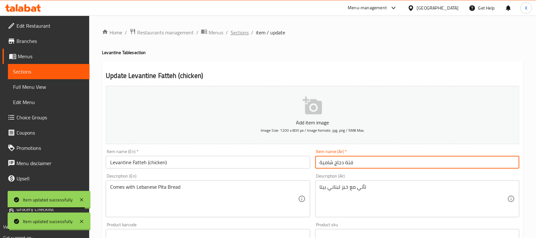
click at [240, 36] on span "Sections" at bounding box center [240, 33] width 18 height 8
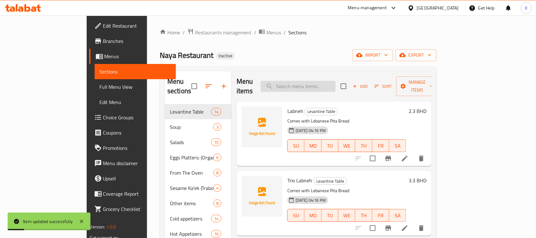
click at [327, 87] on input "search" at bounding box center [298, 86] width 75 height 11
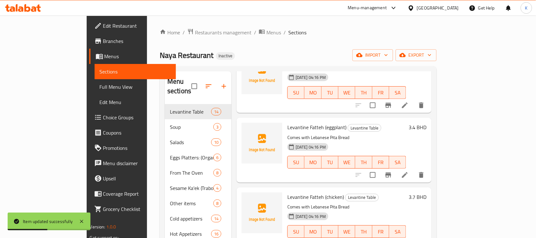
scroll to position [92, 0]
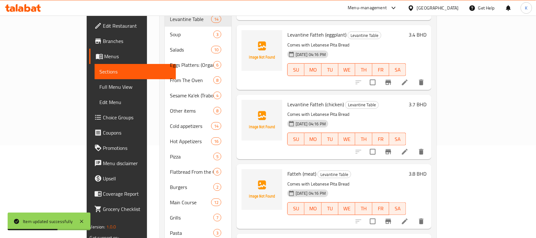
type input "fatteh"
click at [409, 217] on icon at bounding box center [405, 221] width 8 height 8
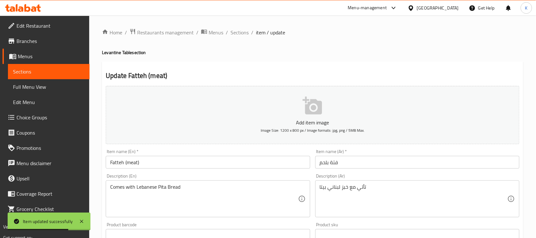
click at [112, 167] on input "Fatteh (meat)" at bounding box center [208, 162] width 204 height 13
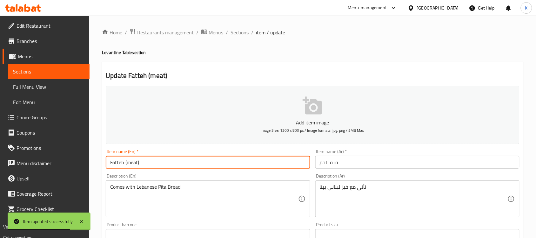
paste input "Levantine"
click at [112, 166] on input "Fatteh (meat)" at bounding box center [208, 162] width 204 height 13
click at [110, 164] on input "Fatteh (meat)" at bounding box center [208, 162] width 204 height 13
paste input "Levantine"
type input "Levantine Fatteh (meat)"
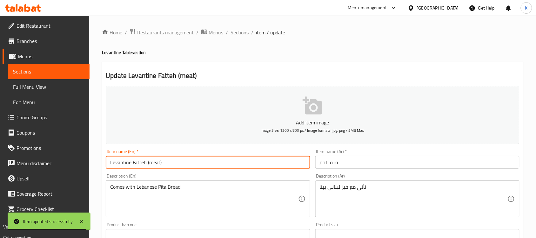
click at [379, 166] on input "فتة بلحم" at bounding box center [417, 162] width 204 height 13
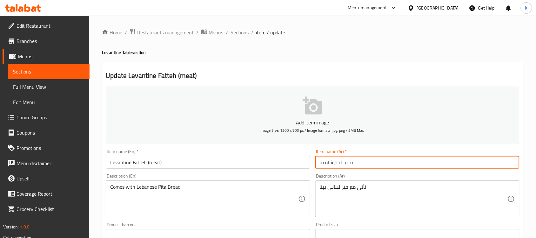
type input "فتة بلحم شامية"
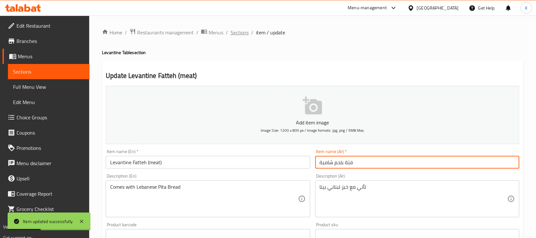
click at [231, 33] on span "Sections" at bounding box center [240, 33] width 18 height 8
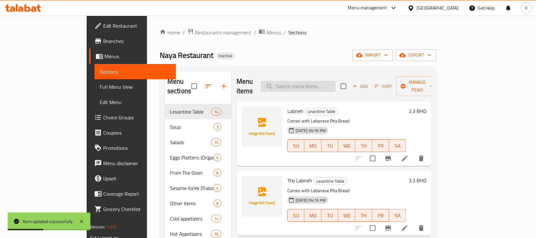
drag, startPoint x: 314, startPoint y: 81, endPoint x: 320, endPoint y: 84, distance: 5.8
click at [318, 84] on input "search" at bounding box center [298, 86] width 75 height 11
paste input "8. Kibbeh"
click at [317, 83] on input "8. Kibbeh" at bounding box center [298, 86] width 75 height 11
drag, startPoint x: 315, startPoint y: 83, endPoint x: 233, endPoint y: 73, distance: 82.5
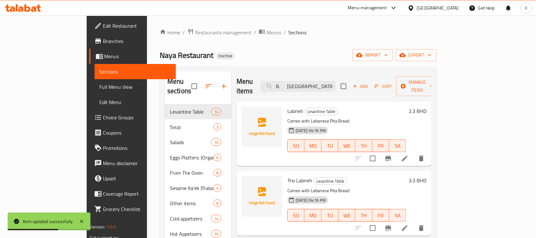
click at [245, 77] on div "Menu items 8. Kibbeh Add Sort Manage items" at bounding box center [334, 86] width 195 height 30
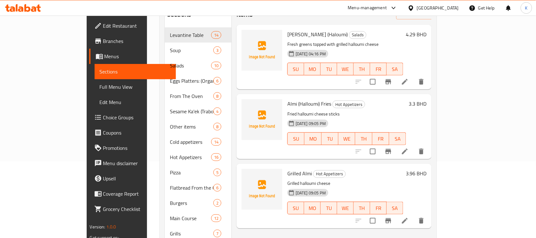
scroll to position [92, 0]
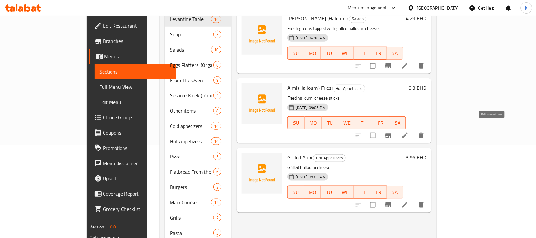
type input "almi"
click at [409, 131] on icon at bounding box center [405, 135] width 8 height 8
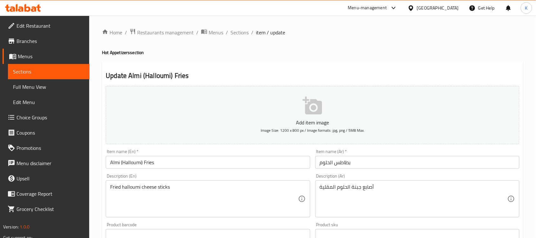
click at [374, 159] on input "بطاطس الحلوم" at bounding box center [417, 162] width 204 height 13
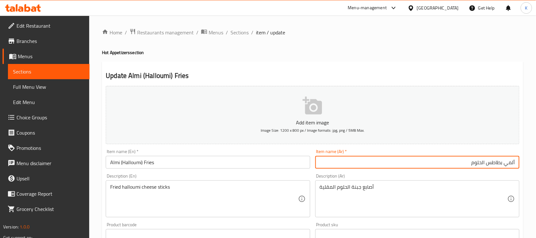
click at [491, 163] on input "ألمي بطاطس الحلوم" at bounding box center [417, 162] width 204 height 13
click at [485, 164] on input "ألمي بطاطس الحلوم" at bounding box center [417, 162] width 204 height 13
click at [489, 163] on input "ألمي بطاطس الحلوم" at bounding box center [417, 162] width 204 height 13
click at [494, 164] on input "ألمي بطاطس الحلوم" at bounding box center [417, 162] width 204 height 13
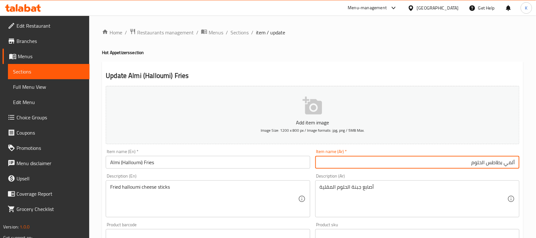
click at [494, 164] on input "ألمي بطاطس الحلوم" at bounding box center [417, 162] width 204 height 13
type input "[PERSON_NAME]"
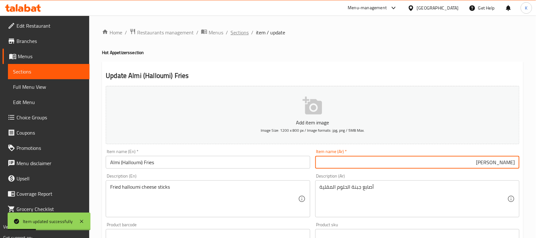
click at [240, 32] on span "Sections" at bounding box center [240, 33] width 18 height 8
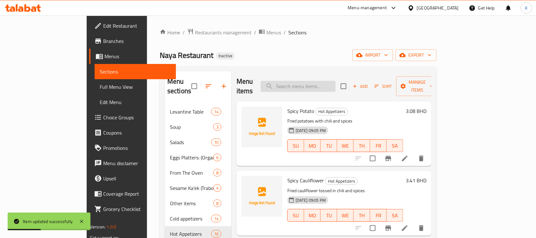
click at [315, 81] on input "search" at bounding box center [298, 86] width 75 height 11
paste input "Grilled halloumi cheese"
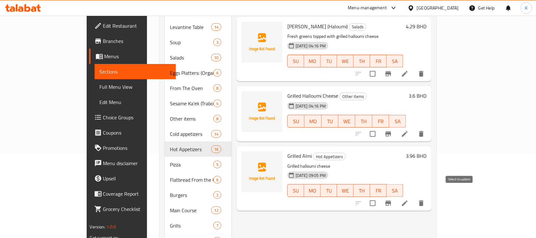
scroll to position [92, 0]
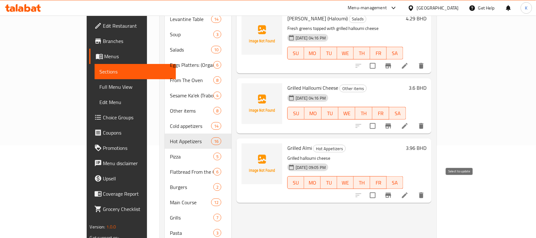
type input "Grilled halloumi cheese"
click at [379, 188] on input "checkbox" at bounding box center [372, 194] width 13 height 13
checkbox input "true"
click at [379, 119] on input "checkbox" at bounding box center [372, 125] width 13 height 13
checkbox input "true"
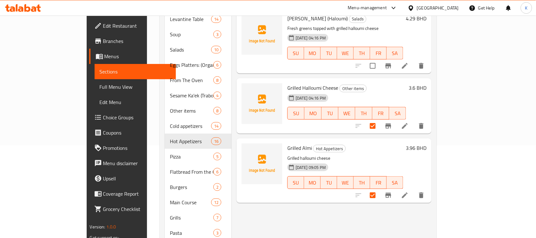
click at [287, 143] on span "Grilled Almi" at bounding box center [299, 148] width 24 height 10
copy h6 "Grilled Almi"
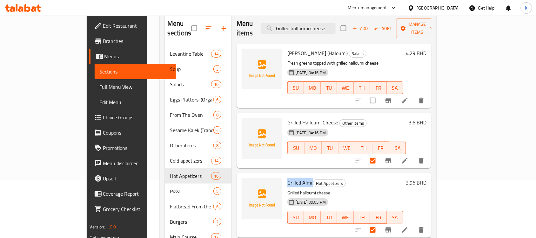
scroll to position [0, 0]
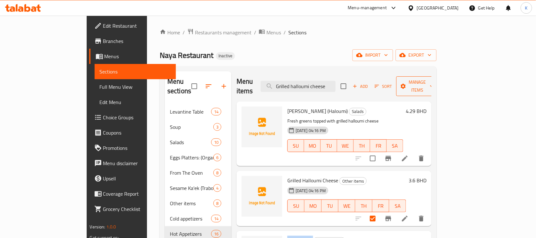
click at [439, 87] on button "Manage items" at bounding box center [417, 86] width 43 height 20
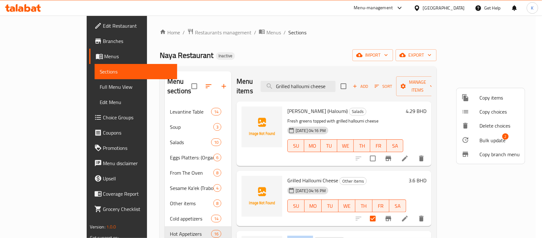
click at [496, 140] on span "Bulk update" at bounding box center [493, 140] width 26 height 8
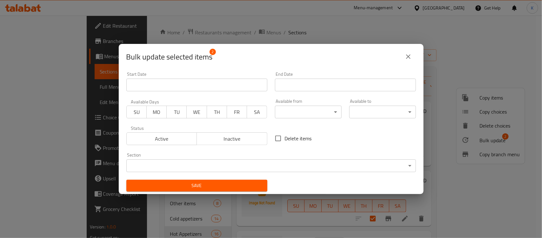
click at [299, 132] on label "Delete items" at bounding box center [292, 137] width 40 height 13
click at [285, 132] on input "Delete items" at bounding box center [278, 137] width 13 height 13
checkbox input "true"
click at [218, 188] on span "Save" at bounding box center [196, 185] width 131 height 8
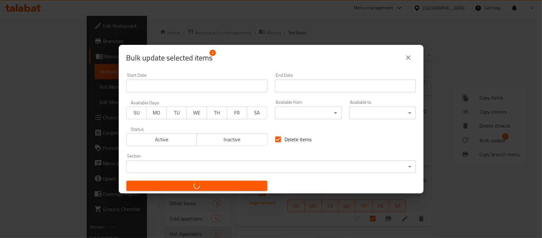
checkbox input "false"
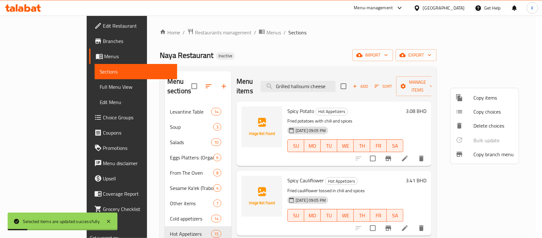
click at [355, 78] on div at bounding box center [271, 119] width 542 height 238
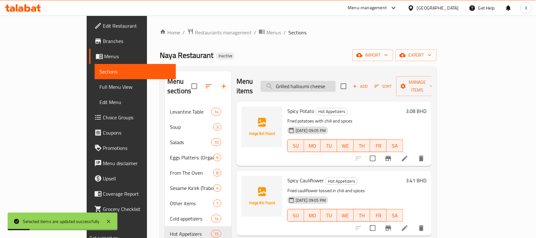
click at [336, 82] on input "Grilled halloumi cheese" at bounding box center [298, 86] width 75 height 11
paste input "Grilled halloumi cheese"
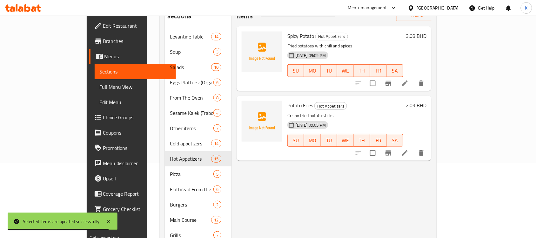
scroll to position [92, 0]
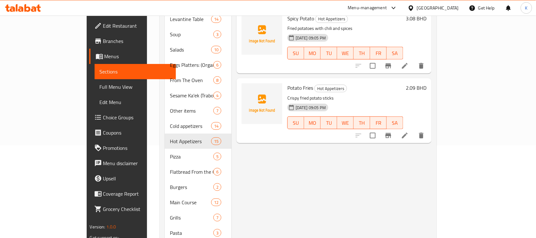
type input "fried pot"
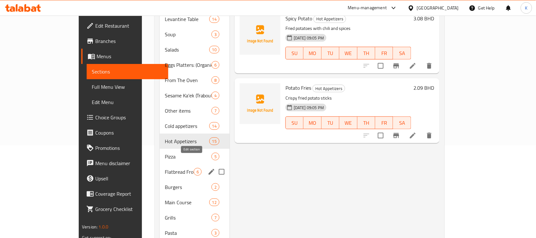
click at [208, 168] on icon "edit" at bounding box center [212, 172] width 8 height 8
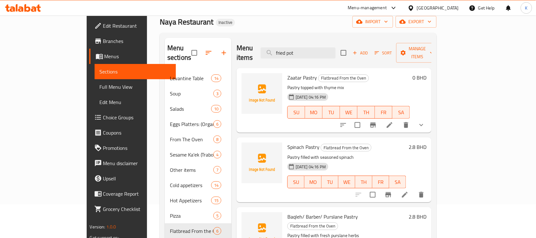
scroll to position [92, 0]
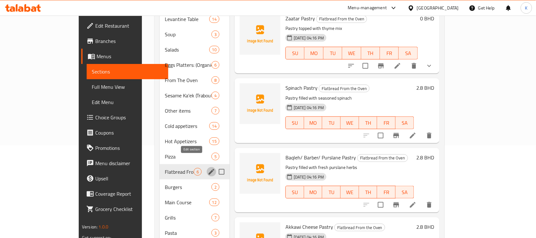
click at [208, 168] on icon "edit" at bounding box center [212, 172] width 8 height 8
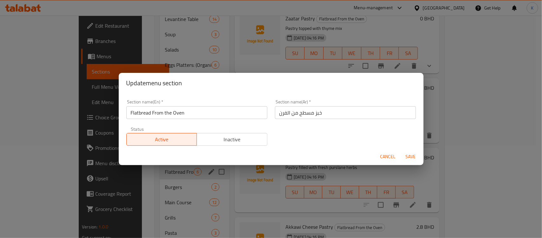
click at [145, 115] on input "Flatbread From the Oven" at bounding box center [196, 112] width 141 height 13
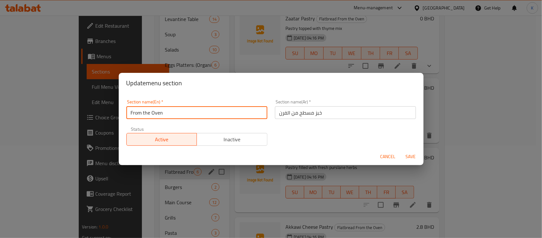
type input "From the Oven"
click at [318, 113] on input "خبز مسطح من الفرن" at bounding box center [345, 112] width 141 height 13
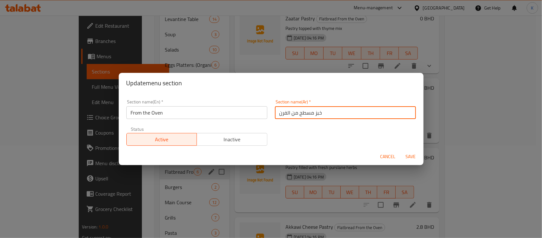
click at [318, 113] on input "خبز مسطح من الفرن" at bounding box center [345, 112] width 141 height 13
click at [315, 113] on input "خبز مسطح من الفرن" at bounding box center [345, 112] width 141 height 13
click at [314, 113] on input "خبز مسطح من الفرن" at bounding box center [345, 112] width 141 height 13
click at [306, 113] on input "مسطح من الفرن" at bounding box center [345, 112] width 141 height 13
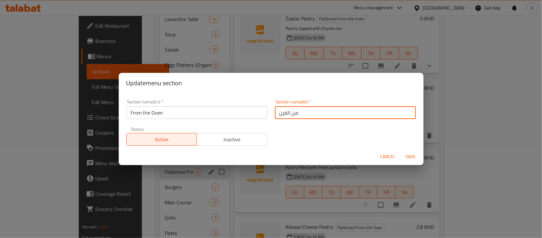
type input "من الفرن"
click at [401, 151] on button "Save" at bounding box center [411, 157] width 20 height 12
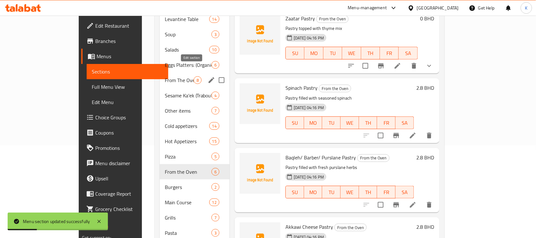
click at [208, 76] on icon "edit" at bounding box center [212, 80] width 8 height 8
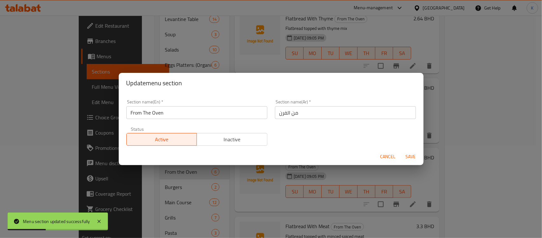
click at [337, 116] on input "من الفرن" at bounding box center [345, 112] width 141 height 13
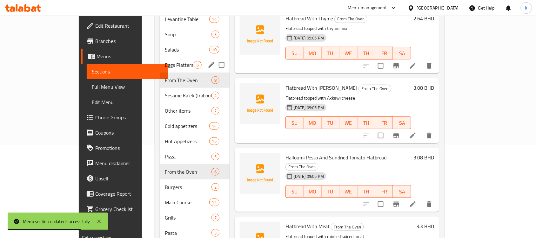
click at [165, 61] on span "Eggs Platters: (Organic Eggs)" at bounding box center [179, 65] width 29 height 8
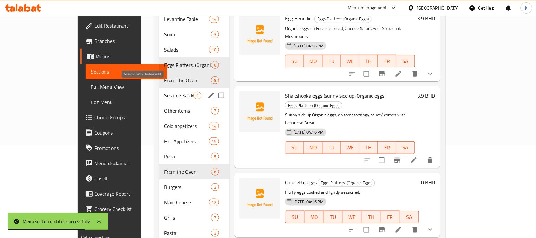
click at [164, 91] on span "Sesame Ka'ek (Traboulsieh)" at bounding box center [178, 95] width 29 height 8
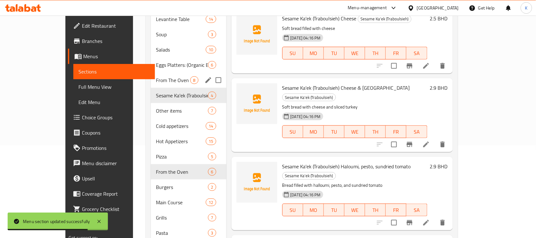
click at [151, 76] on div "From The Oven 8" at bounding box center [189, 79] width 76 height 15
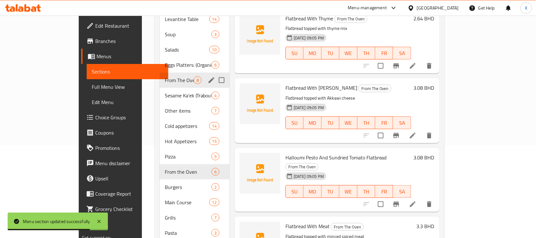
click at [165, 76] on span "From The Oven" at bounding box center [179, 80] width 29 height 8
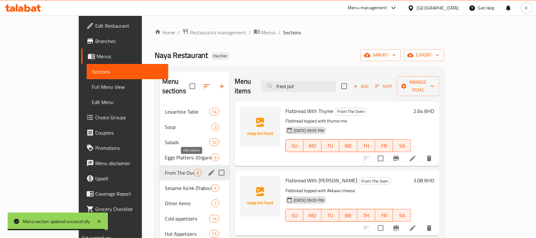
click at [208, 169] on icon "edit" at bounding box center [212, 173] width 8 height 8
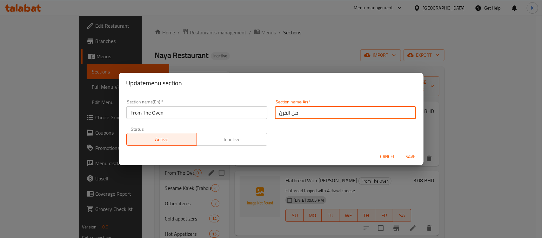
click at [333, 116] on input "من الفرن" at bounding box center [345, 112] width 141 height 13
paste input "من الفرن"
type input "خبز مسطح من الفرن"
click at [243, 115] on input "From The Oven" at bounding box center [196, 112] width 141 height 13
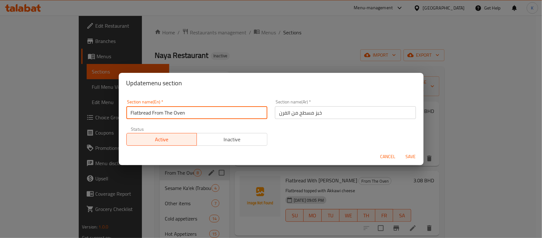
type input "Flatbread From The Oven"
click at [401, 151] on button "Save" at bounding box center [411, 157] width 20 height 12
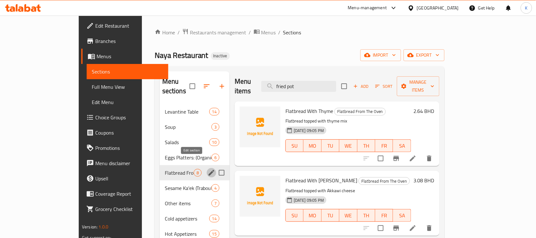
click at [417, 154] on icon at bounding box center [413, 158] width 8 height 8
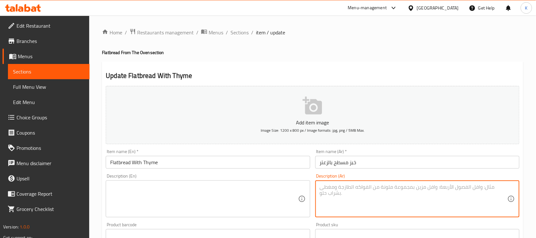
click at [180, 151] on div "Item name (En)   * Flatbread With Thyme Item name (En) *" at bounding box center [208, 158] width 204 height 19
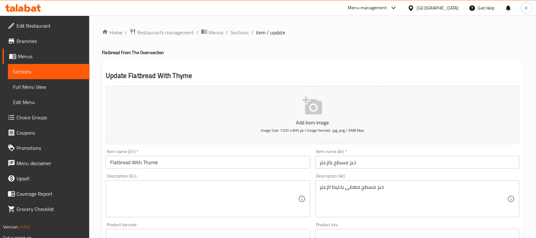
type textarea "خبز مسطح مغطى بخليط الزعتر"
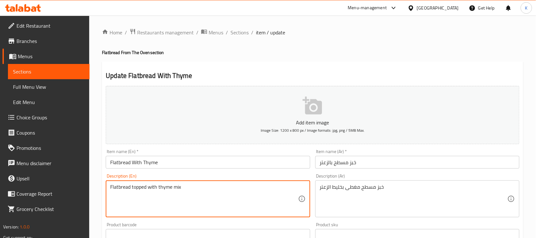
type textarea "Flatbread topped with thyme mix"
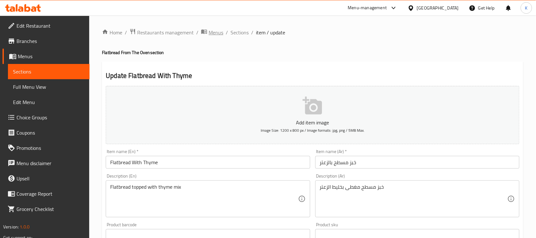
click at [222, 31] on span "Menus" at bounding box center [216, 33] width 15 height 8
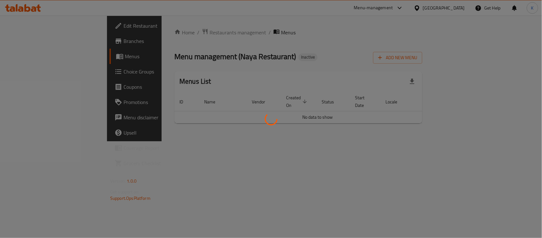
click at [241, 31] on div at bounding box center [271, 119] width 542 height 238
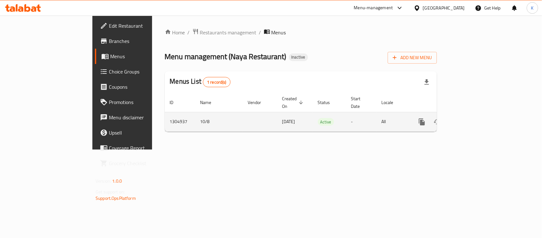
click at [475, 114] on link "enhanced table" at bounding box center [467, 121] width 15 height 15
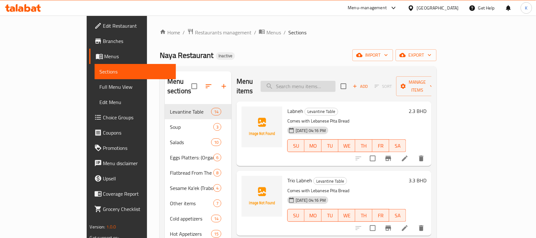
click at [328, 91] on div "Menu items Add Sort Manage items" at bounding box center [334, 86] width 195 height 30
paste input "Flatbread With [PERSON_NAME]"
click at [325, 81] on input "search" at bounding box center [298, 86] width 75 height 11
type input "Flatbread With [PERSON_NAME]"
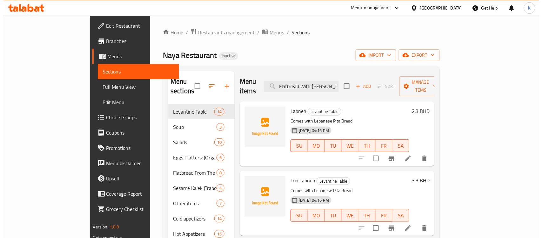
scroll to position [0, 8]
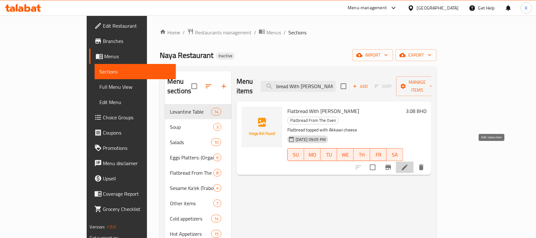
click at [409, 163] on icon at bounding box center [405, 167] width 8 height 8
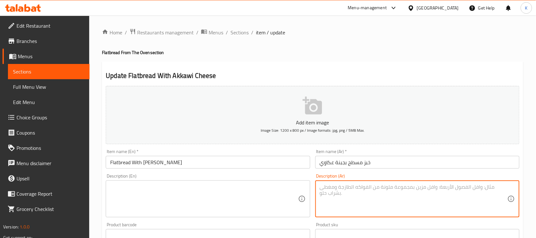
click at [227, 166] on input "Flatbread With [PERSON_NAME]" at bounding box center [208, 162] width 204 height 13
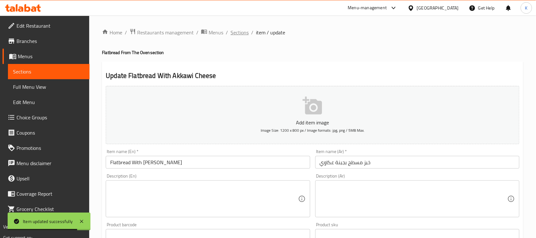
click at [243, 32] on span "Sections" at bounding box center [240, 33] width 18 height 8
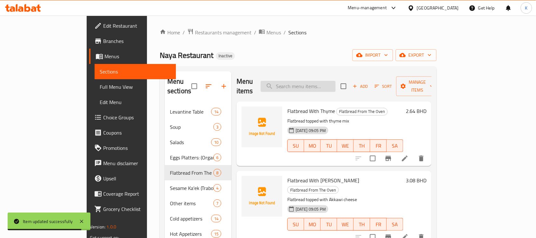
click at [330, 81] on input "search" at bounding box center [298, 86] width 75 height 11
paste input "Mediterranean Vegetable Pizza"
type input "Mediterranean Vegetable Pizza"
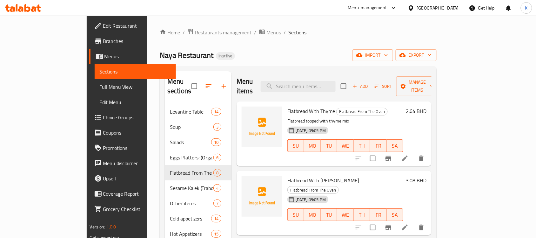
paste input "Mediterranean Vegetable Pizza"
type input "Mediterranean Vegetable Pizza"
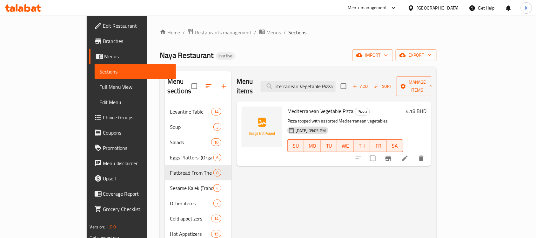
click at [414, 152] on li at bounding box center [405, 157] width 18 height 11
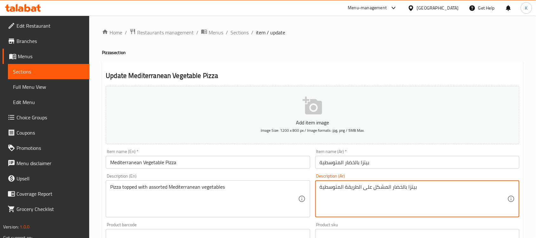
type textarea "بيتزا بالخضار المشكل على الطريقة المتوسطية"
click at [355, 167] on input "بيتزا بالخضار المتوسطية" at bounding box center [417, 162] width 204 height 13
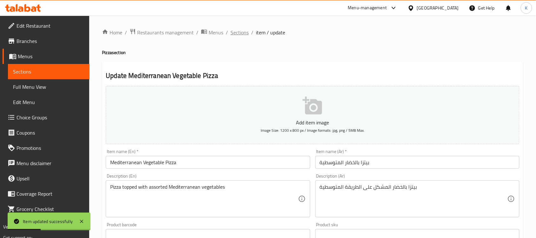
click at [245, 34] on span "Sections" at bounding box center [240, 33] width 18 height 8
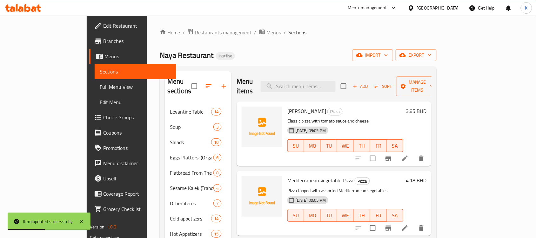
scroll to position [151, 0]
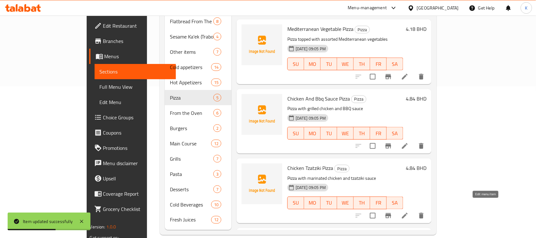
click at [408, 212] on icon at bounding box center [405, 215] width 6 height 6
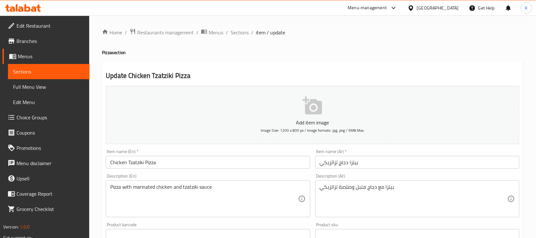
click at [120, 162] on input "Chicken Tzatziki Pizza" at bounding box center [208, 162] width 204 height 13
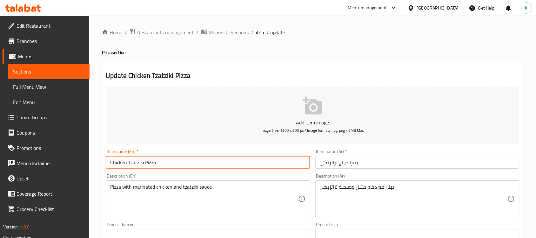
paste input "2.4. Tawouq Tzatziki"
click at [119, 164] on input "Chicken Tzatziki Pizza" at bounding box center [208, 162] width 204 height 13
paste input "Tawouq"
type input "Tawouq Tzatziki Pizza"
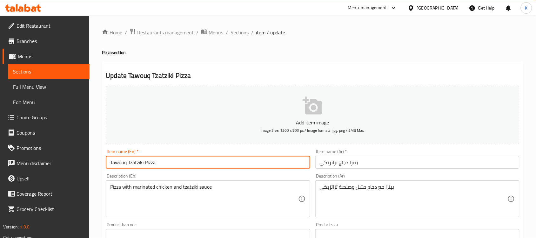
click at [345, 164] on input "بيتزا دجاج تزاتزيكي" at bounding box center [417, 162] width 204 height 13
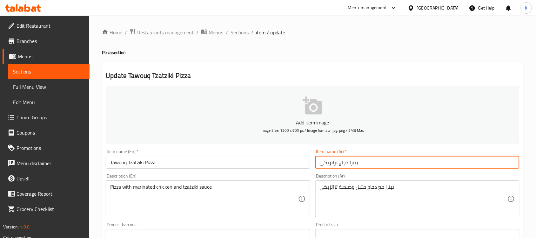
click at [345, 164] on input "بيتزا دجاج تزاتزيكي" at bounding box center [417, 162] width 204 height 13
type input "بيتزا طاووق تزاتزيكي"
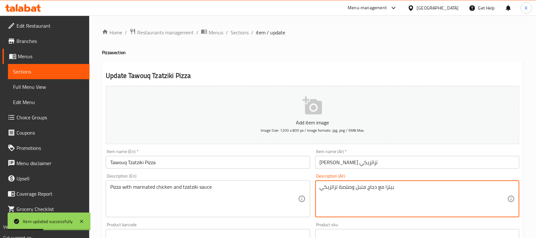
click at [344, 189] on textarea "بيتزا مع دجاج متبل وصلصة تزاتزيكي" at bounding box center [414, 199] width 188 height 30
type textarea "بيتزا مع دجاج متبل وصوص تزاتزيكي"
click at [271, 166] on input "Tawouq Tzatziki Pizza" at bounding box center [208, 162] width 204 height 13
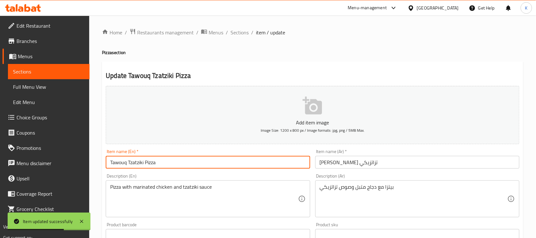
click at [244, 29] on span "Sections" at bounding box center [240, 33] width 18 height 8
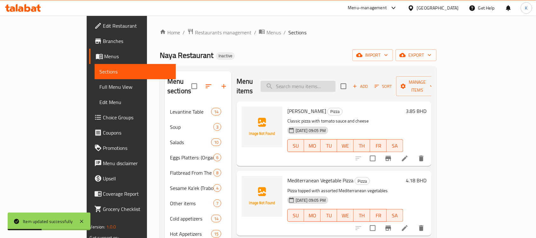
click at [323, 81] on input "search" at bounding box center [298, 86] width 75 height 11
paste input "بيتزا مغطاة بالببروني والفطر"
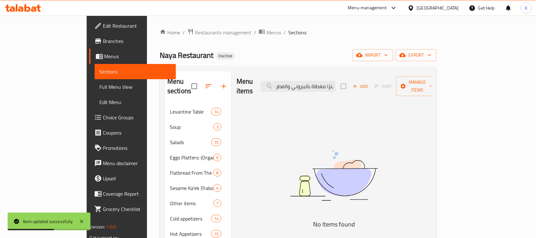
paste input "Pepperoni And Mushroom Pizza"
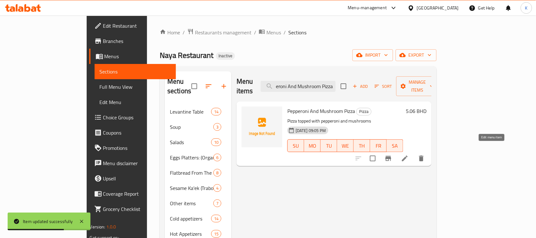
type input "Pepperoni And Mushroom Pizza"
click at [409, 154] on icon at bounding box center [405, 158] width 8 height 8
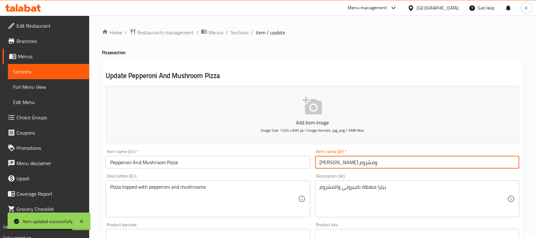
click at [385, 167] on input "[PERSON_NAME] ومشروم" at bounding box center [417, 162] width 204 height 13
click at [331, 167] on input "[PERSON_NAME] ومشروم" at bounding box center [417, 162] width 204 height 13
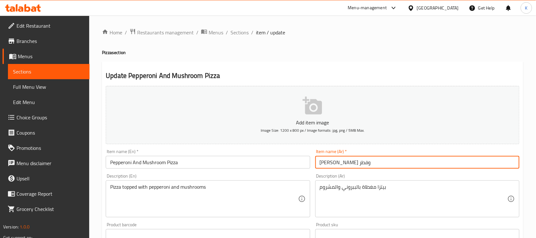
type input "بيتزا بيبروني وفطر"
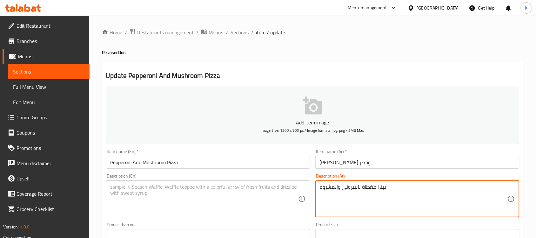
drag, startPoint x: 407, startPoint y: 205, endPoint x: 392, endPoint y: 198, distance: 17.2
click at [218, 161] on input "Pepperoni And Mushroom Pizza" at bounding box center [208, 162] width 204 height 13
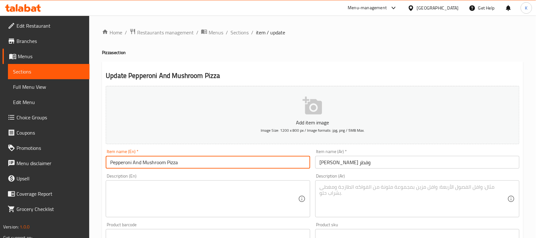
drag, startPoint x: 165, startPoint y: 164, endPoint x: 80, endPoint y: 162, distance: 85.1
click at [81, 162] on div "Edit Restaurant Branches Menus Sections Full Menu View Edit Menu Choice Groups …" at bounding box center [268, 232] width 536 height 433
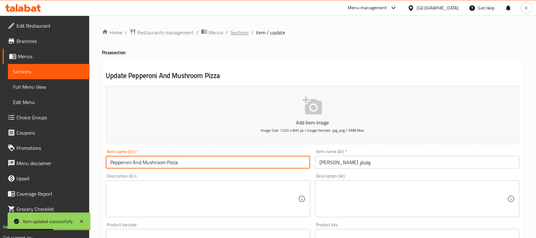
click at [242, 31] on span "Sections" at bounding box center [240, 33] width 18 height 8
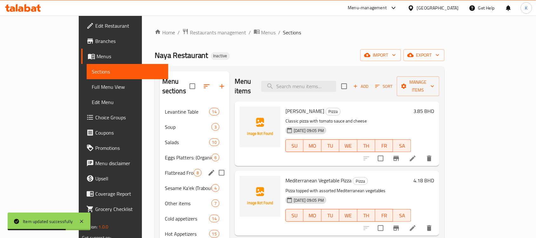
scroll to position [151, 0]
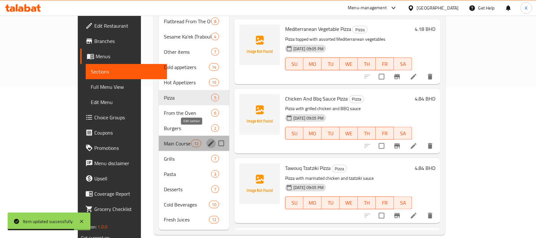
click at [207, 139] on icon "edit" at bounding box center [211, 143] width 8 height 8
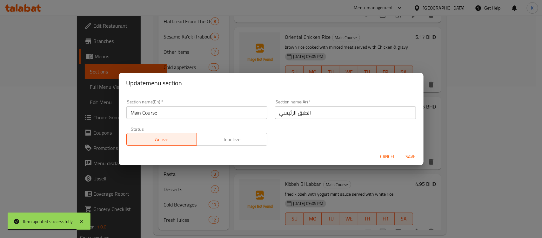
click at [299, 114] on input "الطبق الرئيسي" at bounding box center [345, 112] width 141 height 13
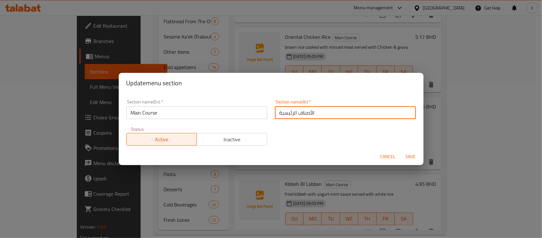
type input "الأصناف الرئيسية"
click at [401, 151] on button "Save" at bounding box center [411, 157] width 20 height 12
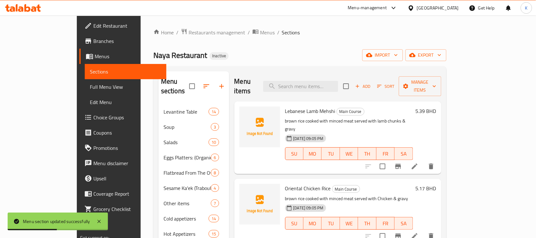
click at [424, 160] on li at bounding box center [415, 165] width 18 height 11
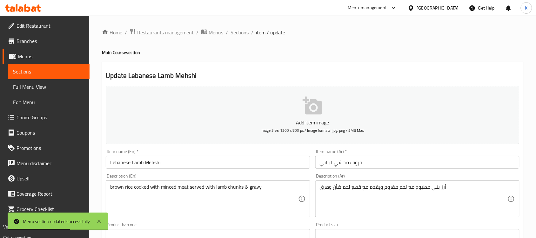
click at [232, 164] on input "Lebanese Lamb Mehshi" at bounding box center [208, 162] width 204 height 13
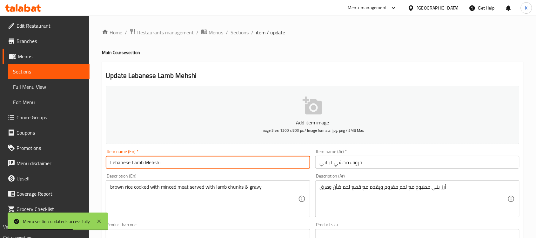
paste input "1. Lebanese Kharuf Mehshi"
drag, startPoint x: 120, startPoint y: 162, endPoint x: 80, endPoint y: 164, distance: 40.4
click at [80, 164] on div "Edit Restaurant Branches Menus Sections Full Menu View Edit Menu Choice Groups …" at bounding box center [268, 232] width 536 height 433
drag, startPoint x: 112, startPoint y: 165, endPoint x: 105, endPoint y: 165, distance: 7.0
click at [106, 165] on input "Lebanese Kharuf Mehshi" at bounding box center [208, 162] width 204 height 13
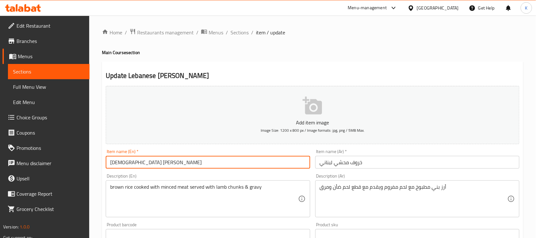
type input "Lebanese Kharuf Mehshi"
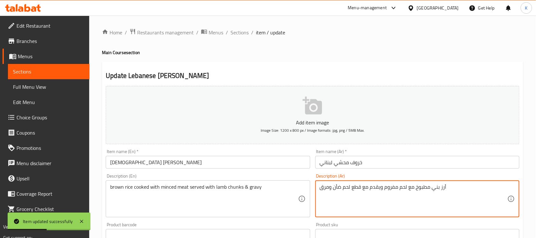
click at [327, 188] on textarea "أرز بني مطبوخ مع لحم مفروم ويقدم مع قطع لحم ضأن ومرق" at bounding box center [414, 199] width 188 height 30
type textarea "أرز بني مطبوخ مع لحم مفروم ويقدم مع قطع لحم ضأن وجريفي"
click at [282, 156] on input "Lebanese Kharuf Mehshi" at bounding box center [208, 162] width 204 height 13
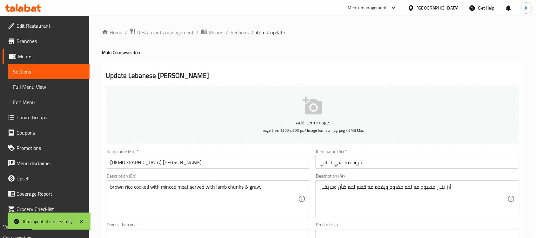
click at [237, 24] on div "Home / Restaurants management / Menus / Sections / item / update Main Course se…" at bounding box center [312, 232] width 447 height 433
click at [239, 29] on span "Sections" at bounding box center [240, 33] width 18 height 8
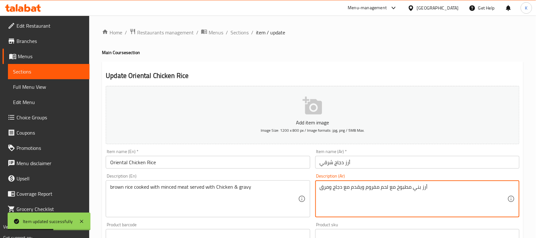
click at [327, 188] on textarea "أرز بني مطبوخ مع لحم مفروم ويقدم مع دجاج ومرق" at bounding box center [414, 199] width 188 height 30
type textarea "أرز بني مطبوخ مع لحم مفروم ويقدم مع دجاج وجريفي"
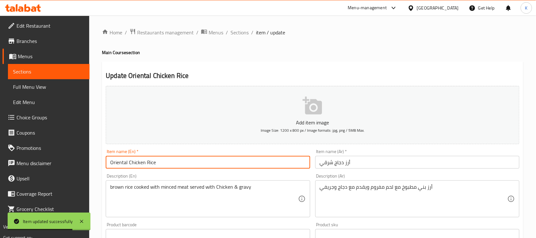
click at [218, 160] on input "Oriental Chicken Rice" at bounding box center [208, 162] width 204 height 13
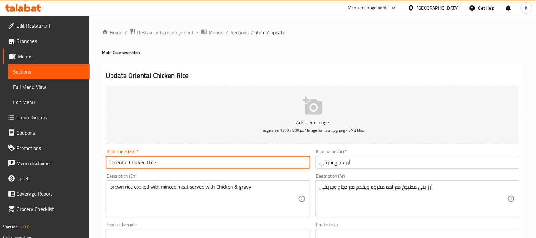
click at [238, 30] on span "Sections" at bounding box center [240, 33] width 18 height 8
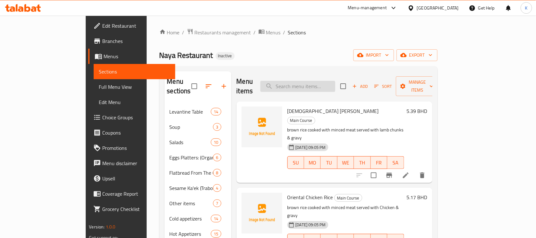
click at [335, 84] on input "search" at bounding box center [297, 86] width 75 height 11
paste input "Saffron Pilaf Rice With Chicken"
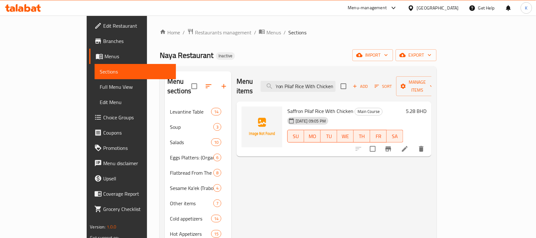
type input "Saffron Pilaf Rice With Chicken"
click at [409, 145] on icon at bounding box center [405, 149] width 8 height 8
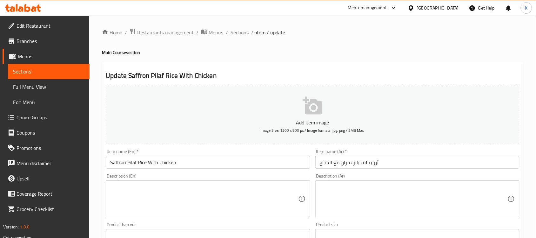
click at [236, 164] on input "Saffron Pilaf Rice With Chicken" at bounding box center [208, 162] width 204 height 13
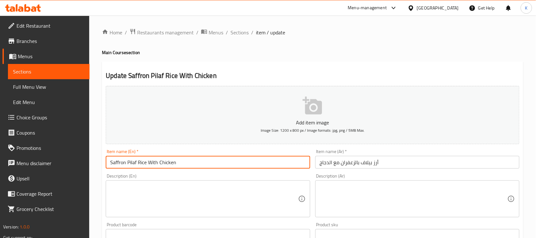
paste input "Chicken Saffron Pilaf"
type input "Chicken Saffron Pilaf"
